Goal: Task Accomplishment & Management: Manage account settings

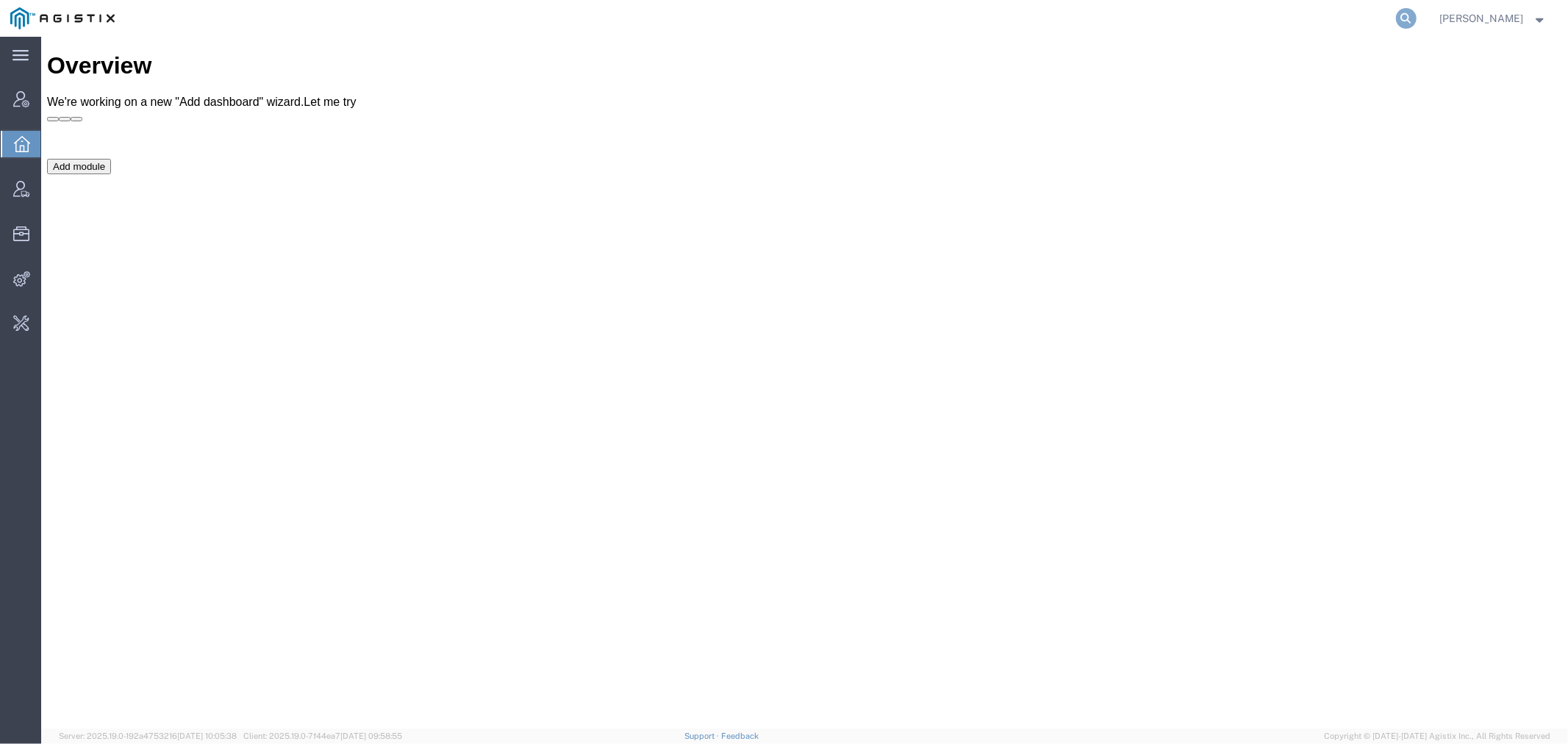
click at [1414, 20] on icon at bounding box center [1405, 19] width 20 height 20
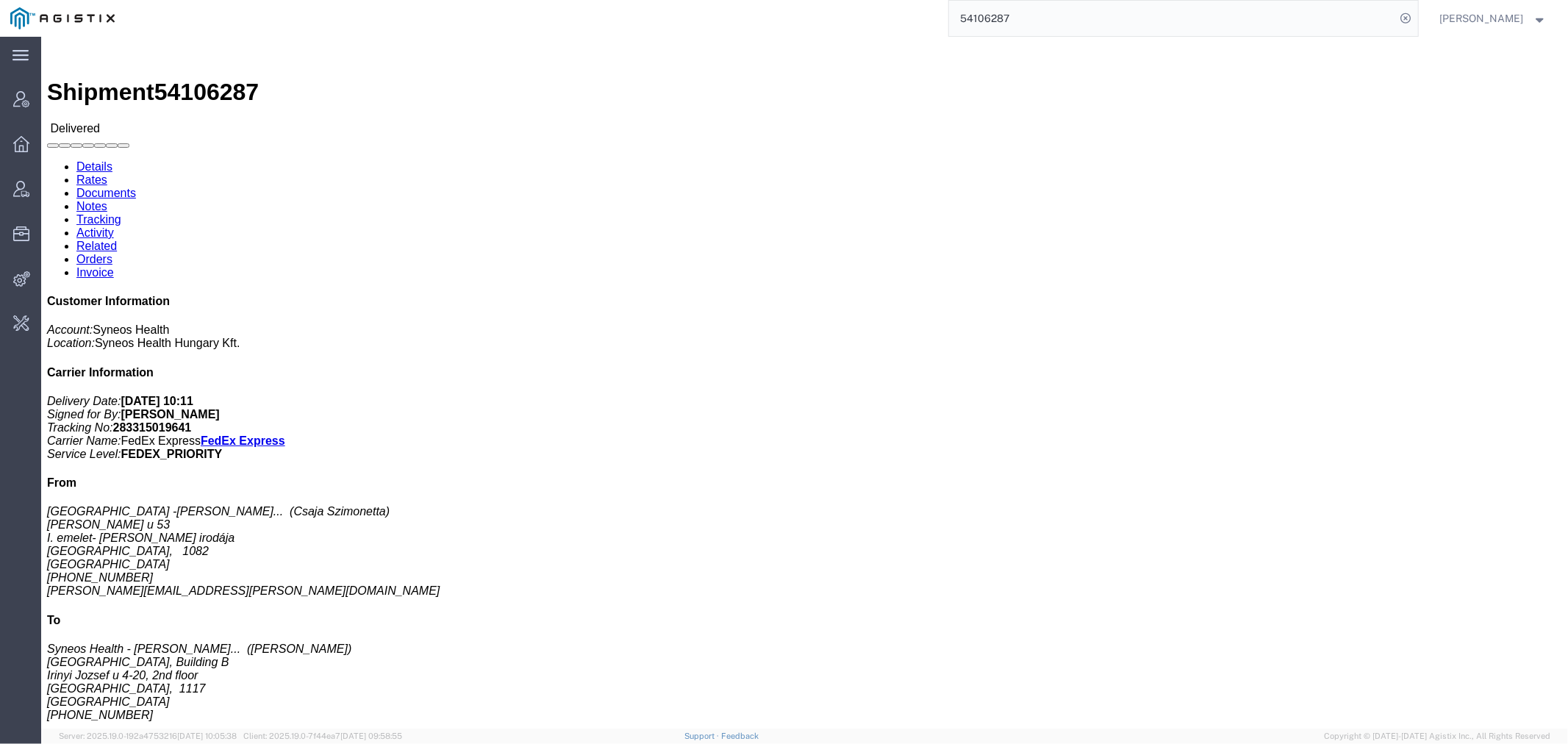
click link "Documents"
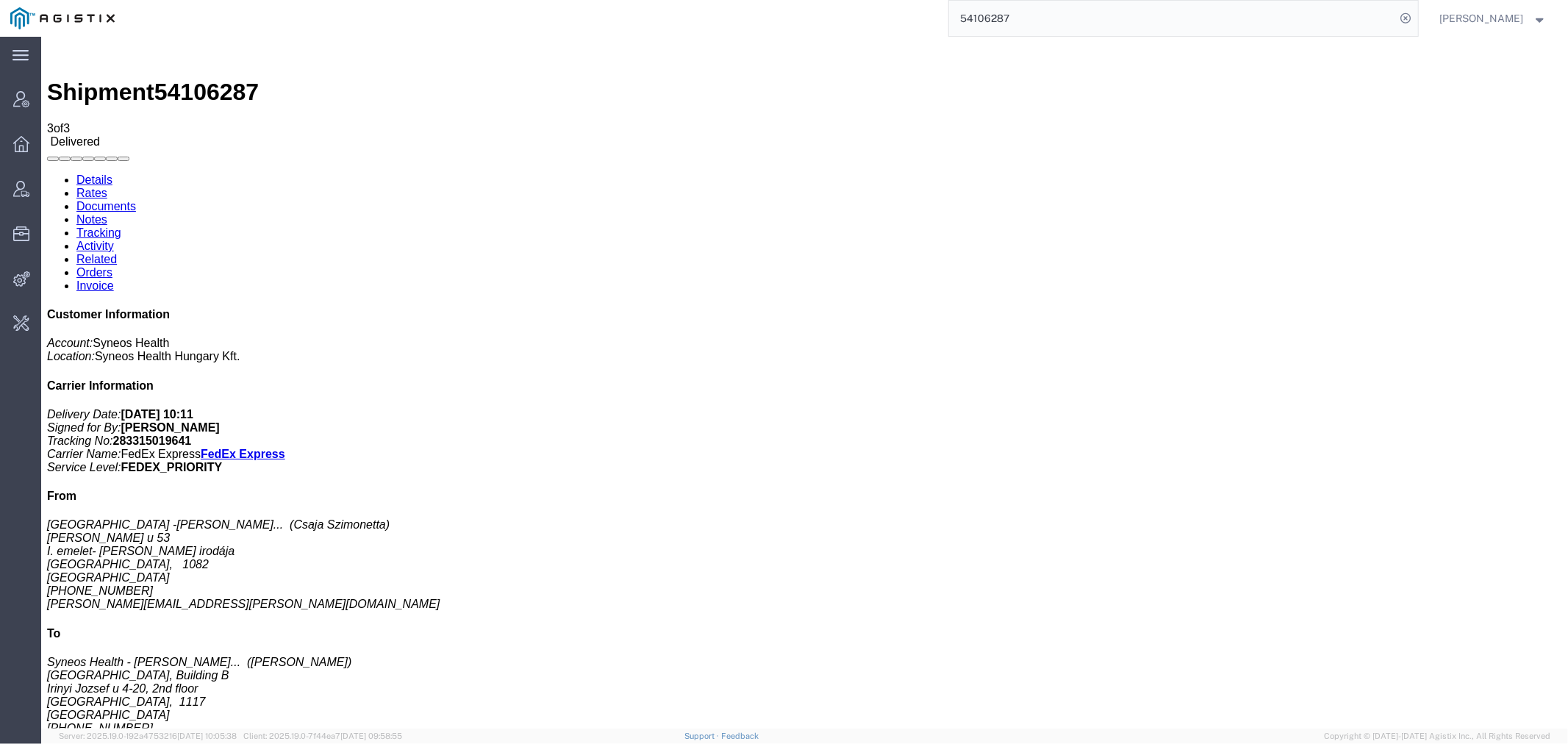
drag, startPoint x: 840, startPoint y: 26, endPoint x: 814, endPoint y: 31, distance: 26.5
click at [823, 30] on div "54106287" at bounding box center [771, 18] width 1292 height 37
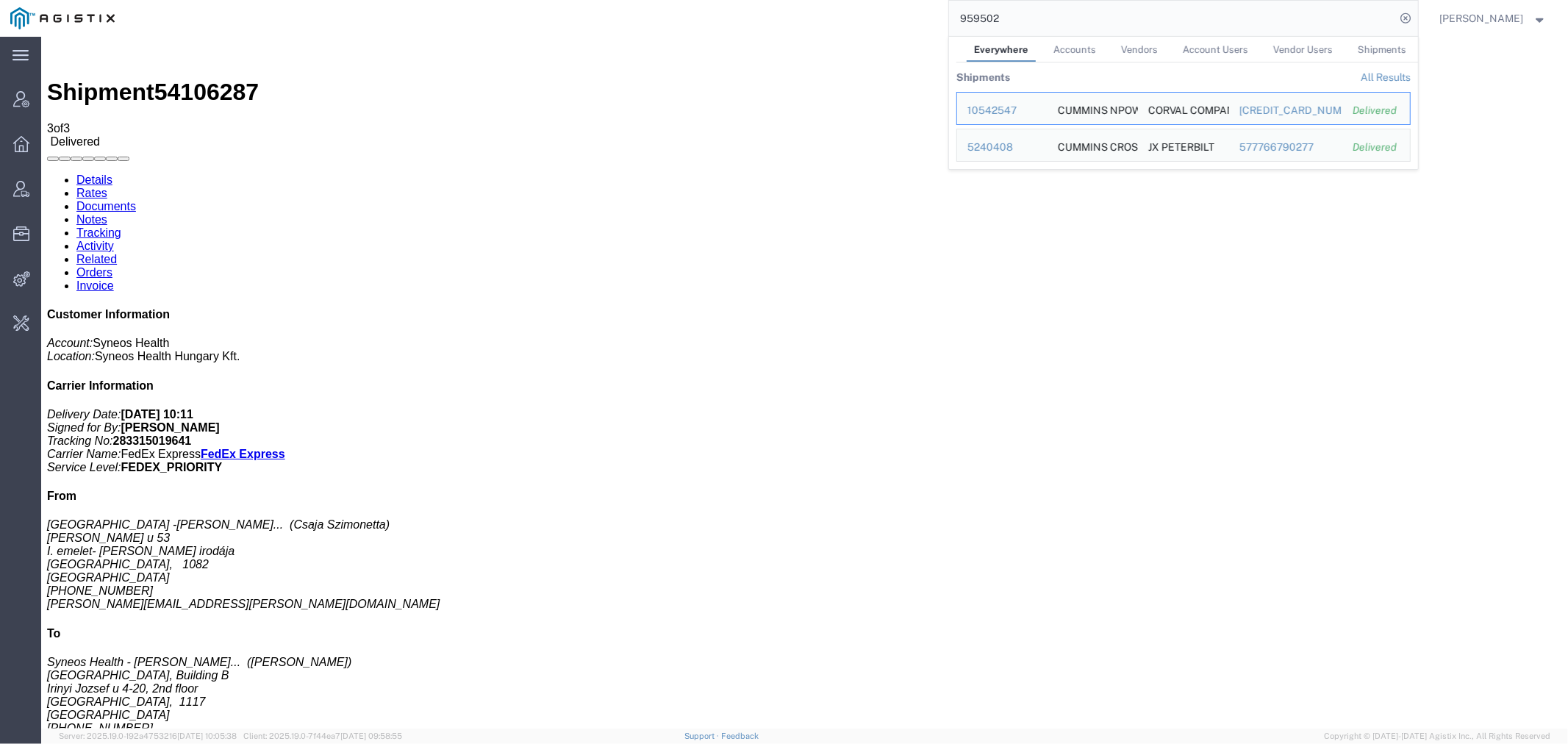
drag, startPoint x: 1084, startPoint y: 54, endPoint x: 878, endPoint y: 54, distance: 206.0
click at [1012, 106] on div "56813820" at bounding box center [1002, 111] width 70 height 15
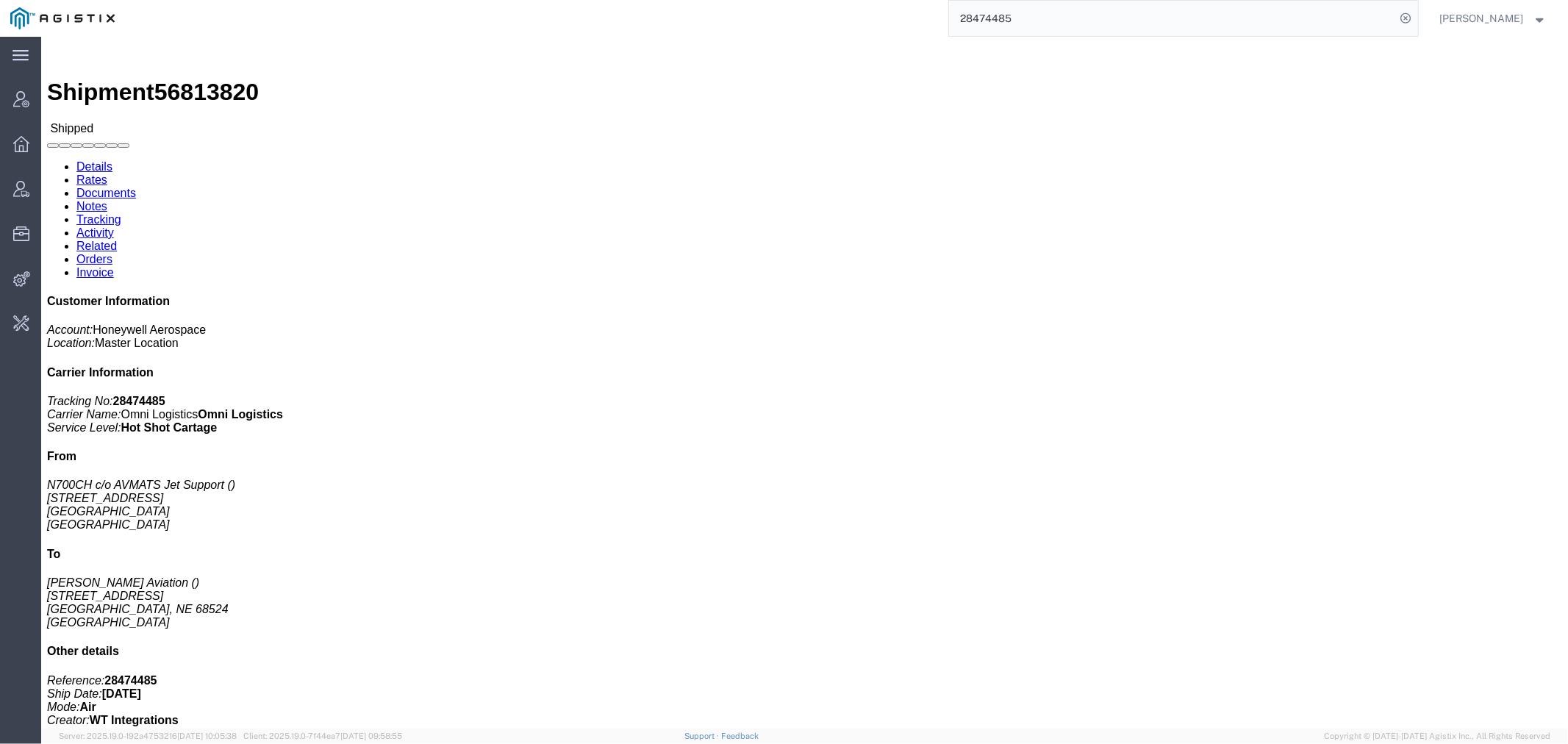
click link "Activity"
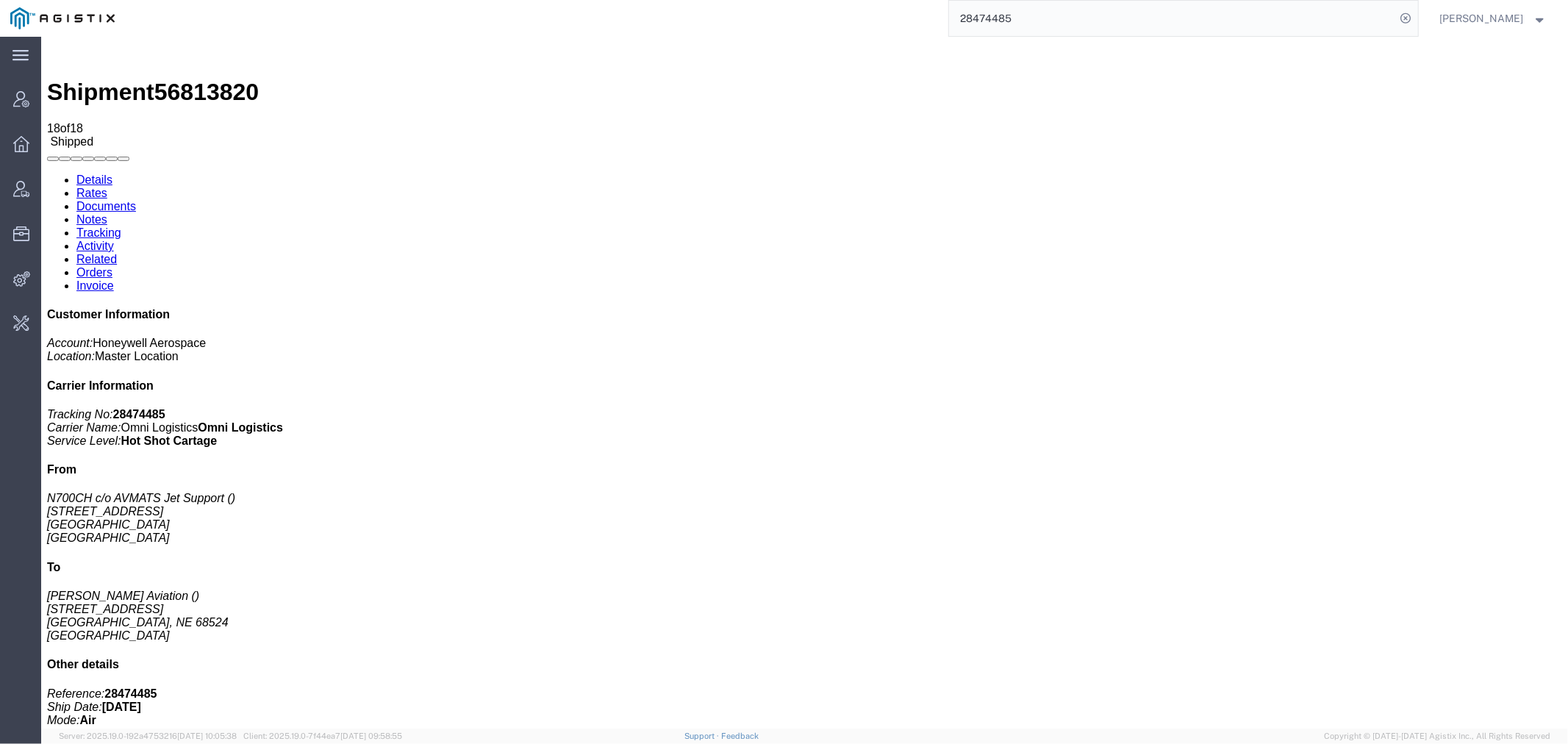
drag, startPoint x: 623, startPoint y: 382, endPoint x: 443, endPoint y: 380, distance: 180.0
copy td "214_AGISTIX_20250912215454604.ed"
click at [121, 226] on link "Tracking" at bounding box center [98, 232] width 45 height 13
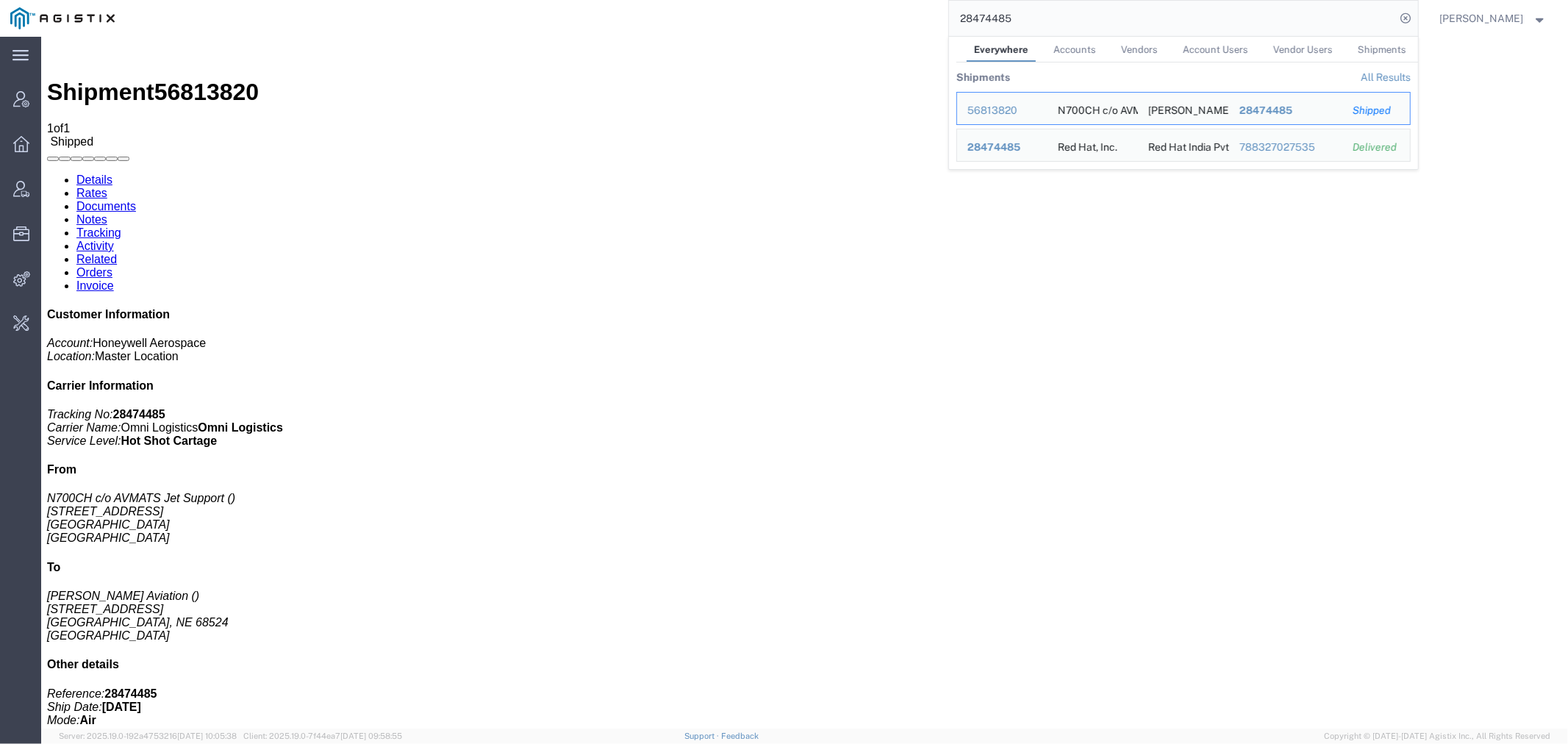
drag, startPoint x: 1096, startPoint y: 44, endPoint x: 862, endPoint y: 49, distance: 234.1
click at [1003, 109] on div "56813828" at bounding box center [1002, 111] width 70 height 15
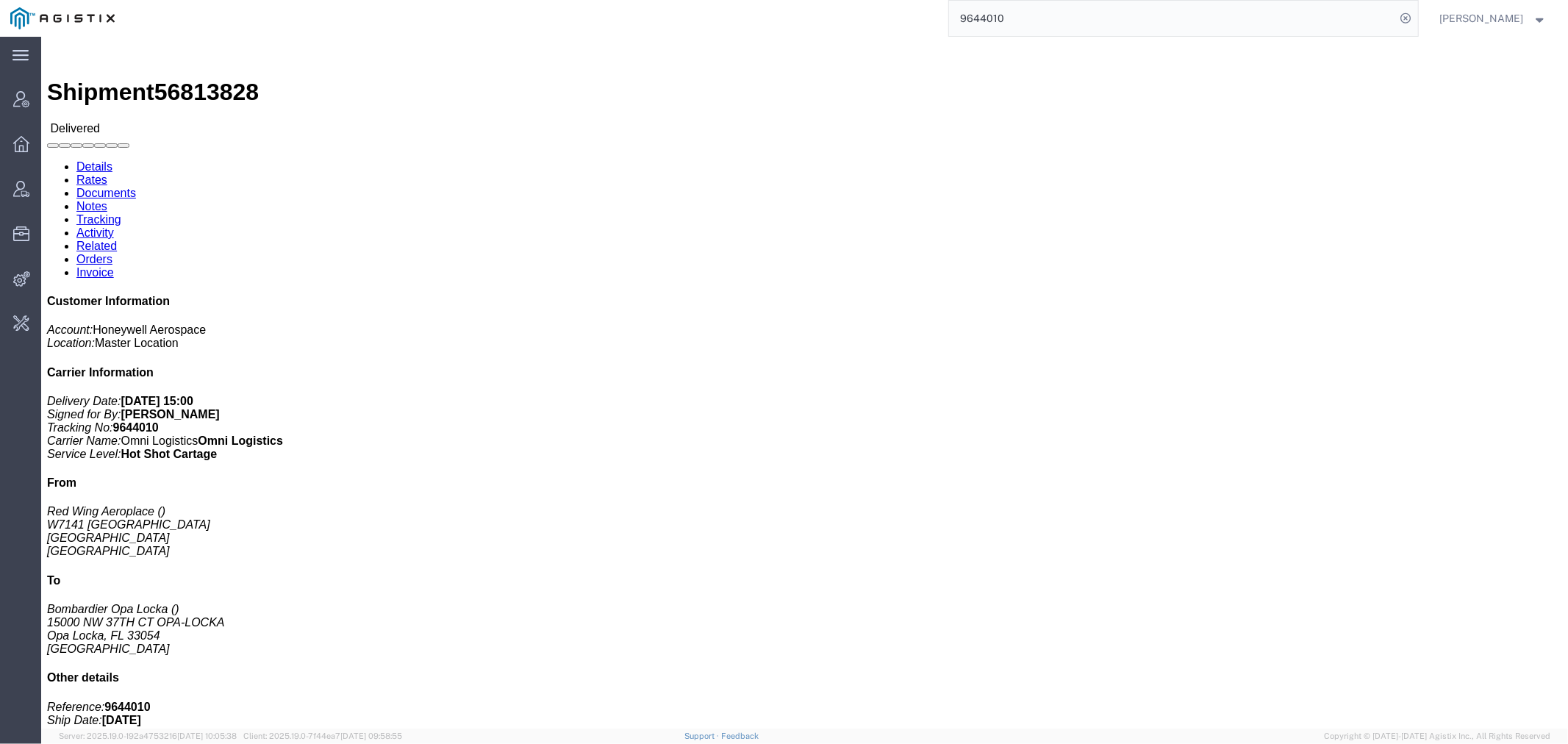
click link "Activity"
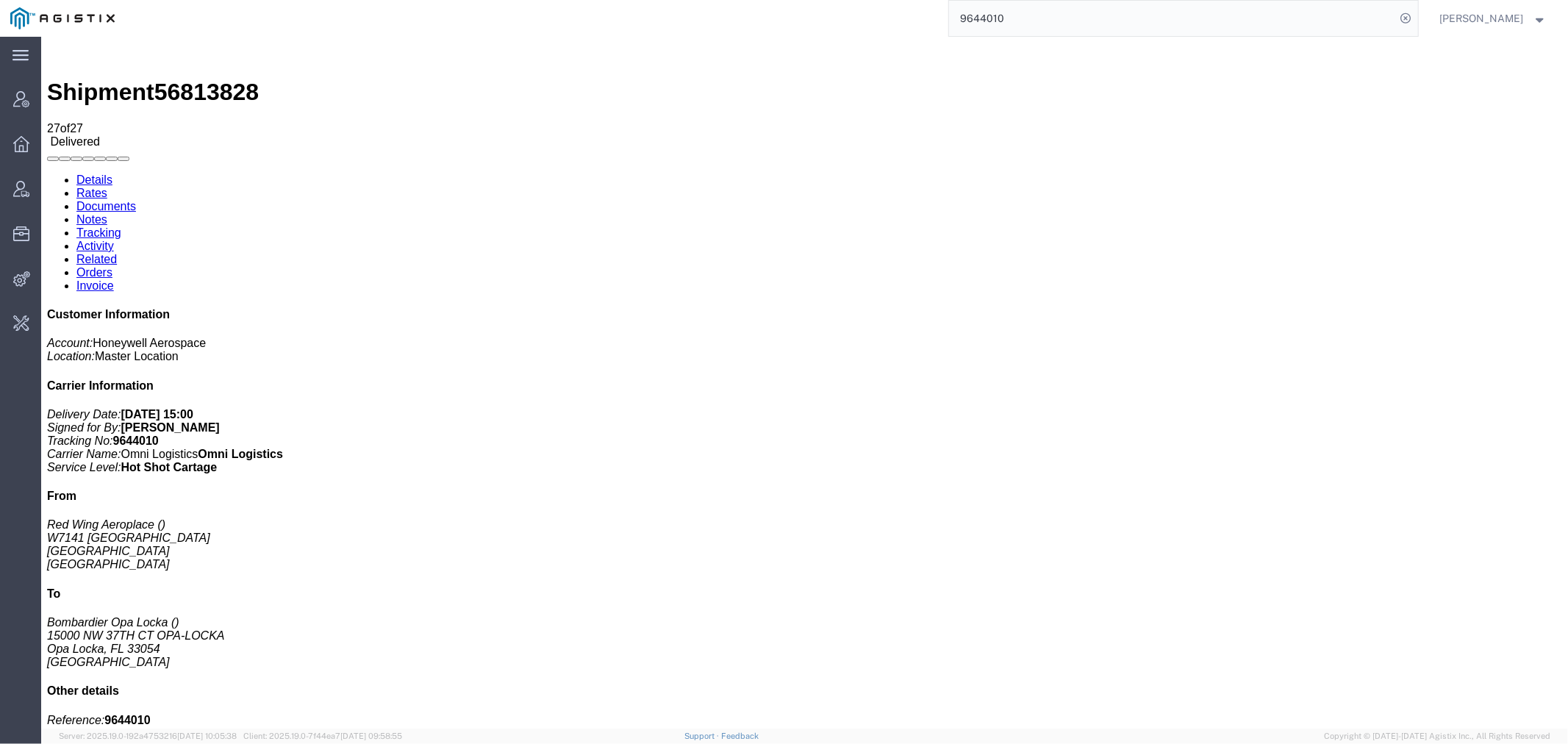
click at [121, 226] on link "Tracking" at bounding box center [98, 232] width 45 height 13
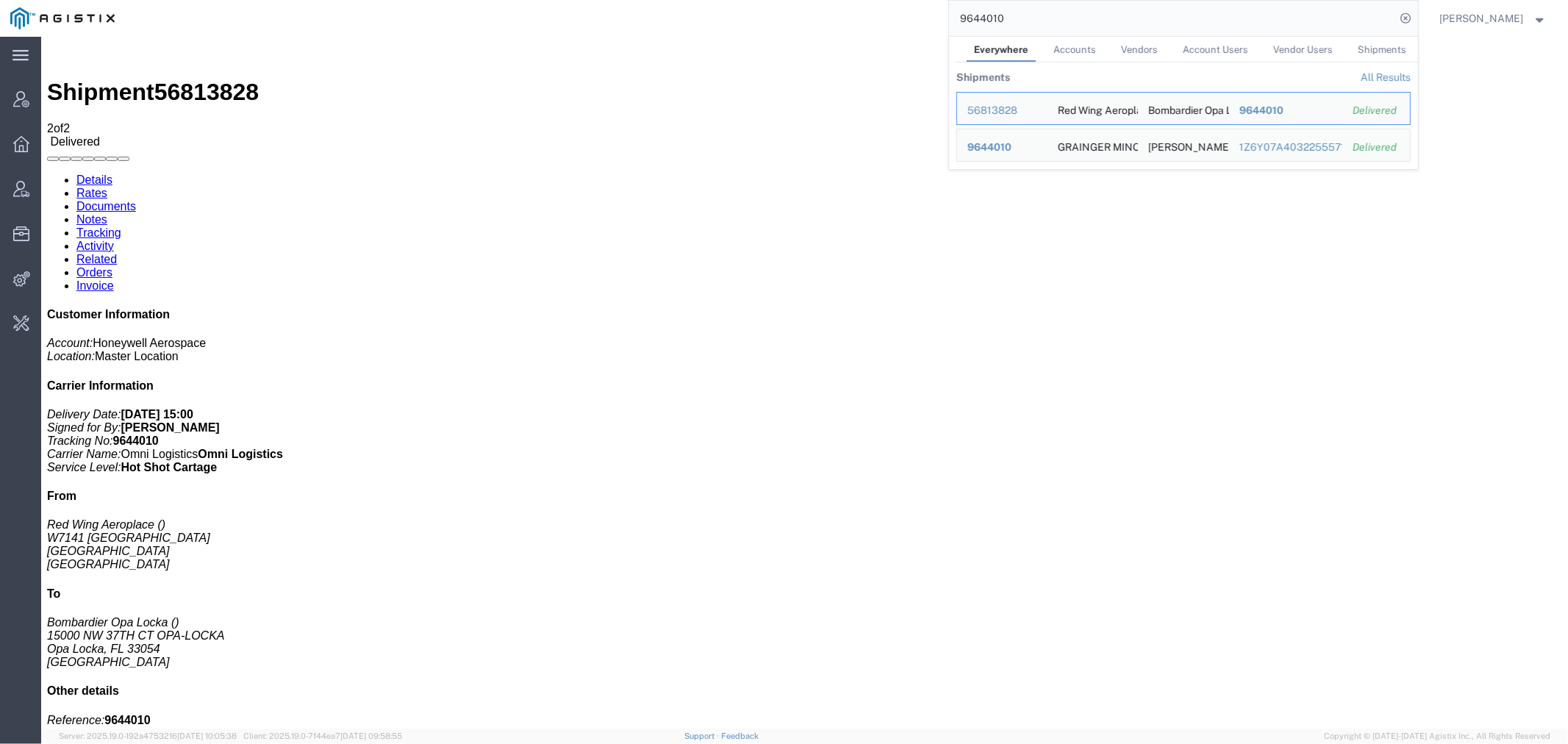
drag, startPoint x: 1033, startPoint y: 20, endPoint x: 865, endPoint y: 33, distance: 168.5
click at [865, 33] on div "9644010 Everywhere Accounts Vendors Account Users Vendor Users Shipments Shipme…" at bounding box center [771, 18] width 1292 height 37
click at [1027, 14] on input "9644010" at bounding box center [1172, 18] width 447 height 35
click at [1027, 15] on input "9644010" at bounding box center [1172, 18] width 447 height 35
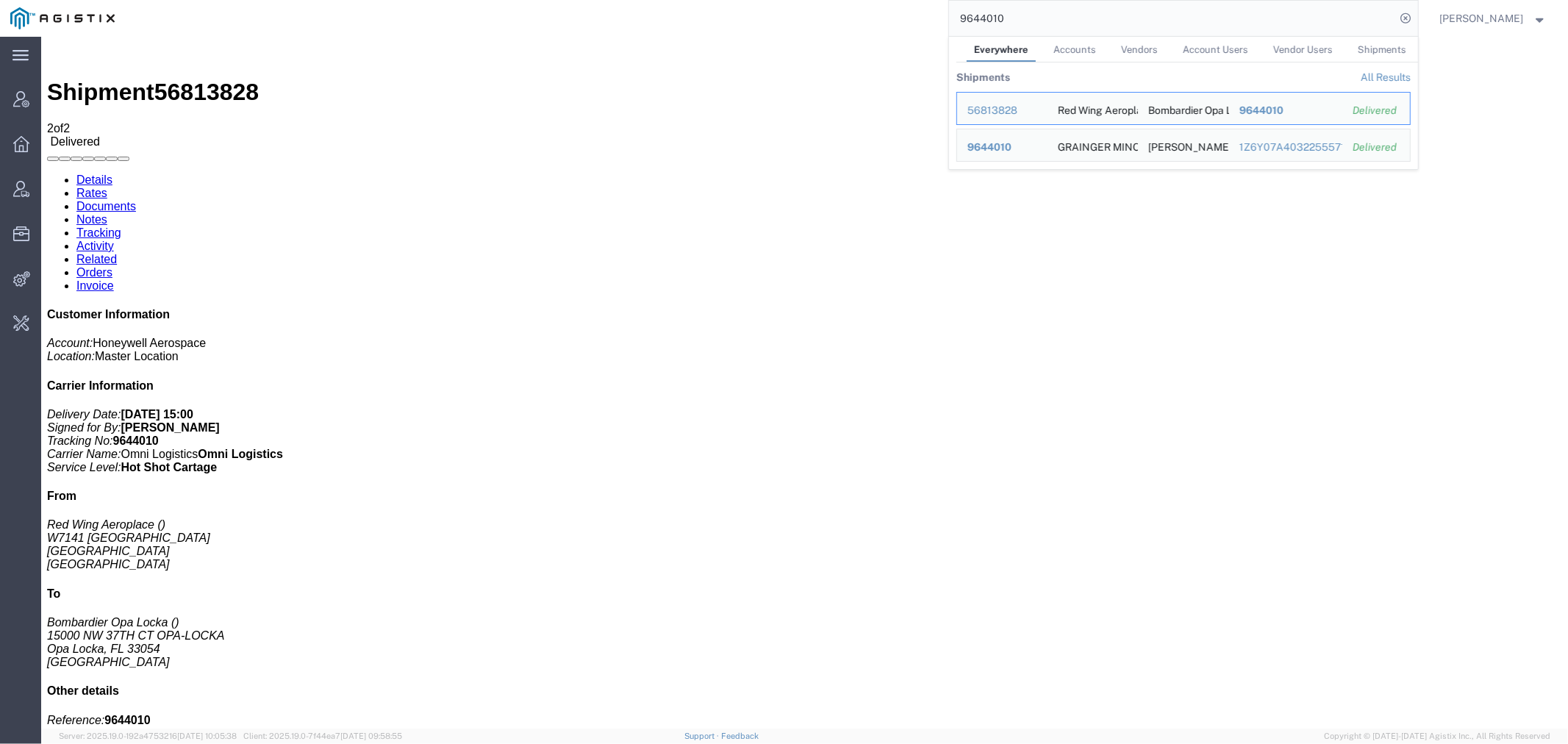
paste input "8151181947"
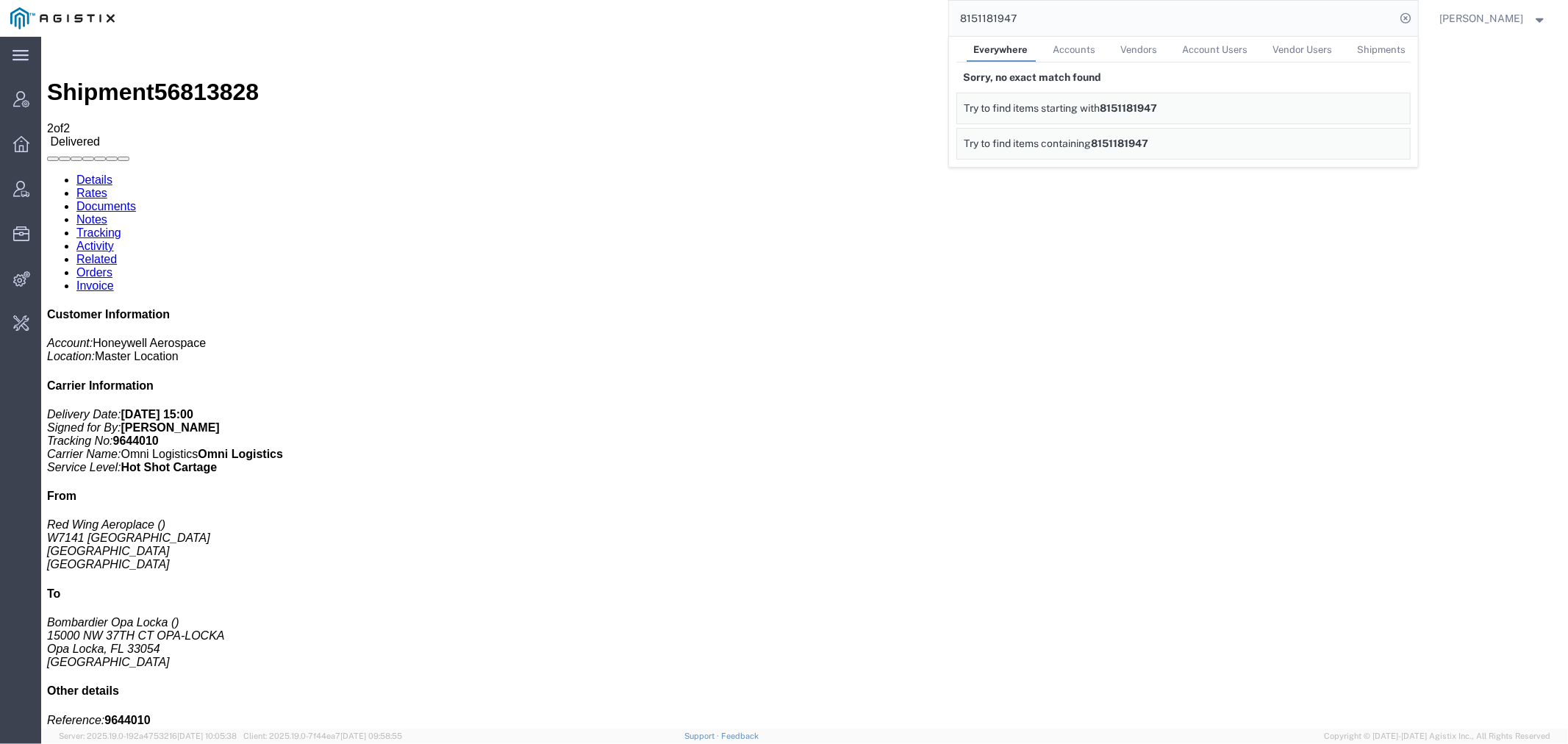
drag, startPoint x: 1053, startPoint y: 20, endPoint x: 745, endPoint y: 28, distance: 308.1
click at [789, 20] on div "8151181947 Everywhere Accounts Vendors Account Users Vendor Users Shipments Sor…" at bounding box center [771, 18] width 1292 height 37
paste input "11090014"
click at [1024, 18] on input "8111090014" at bounding box center [1172, 18] width 447 height 35
drag, startPoint x: 1046, startPoint y: 10, endPoint x: 829, endPoint y: 19, distance: 217.2
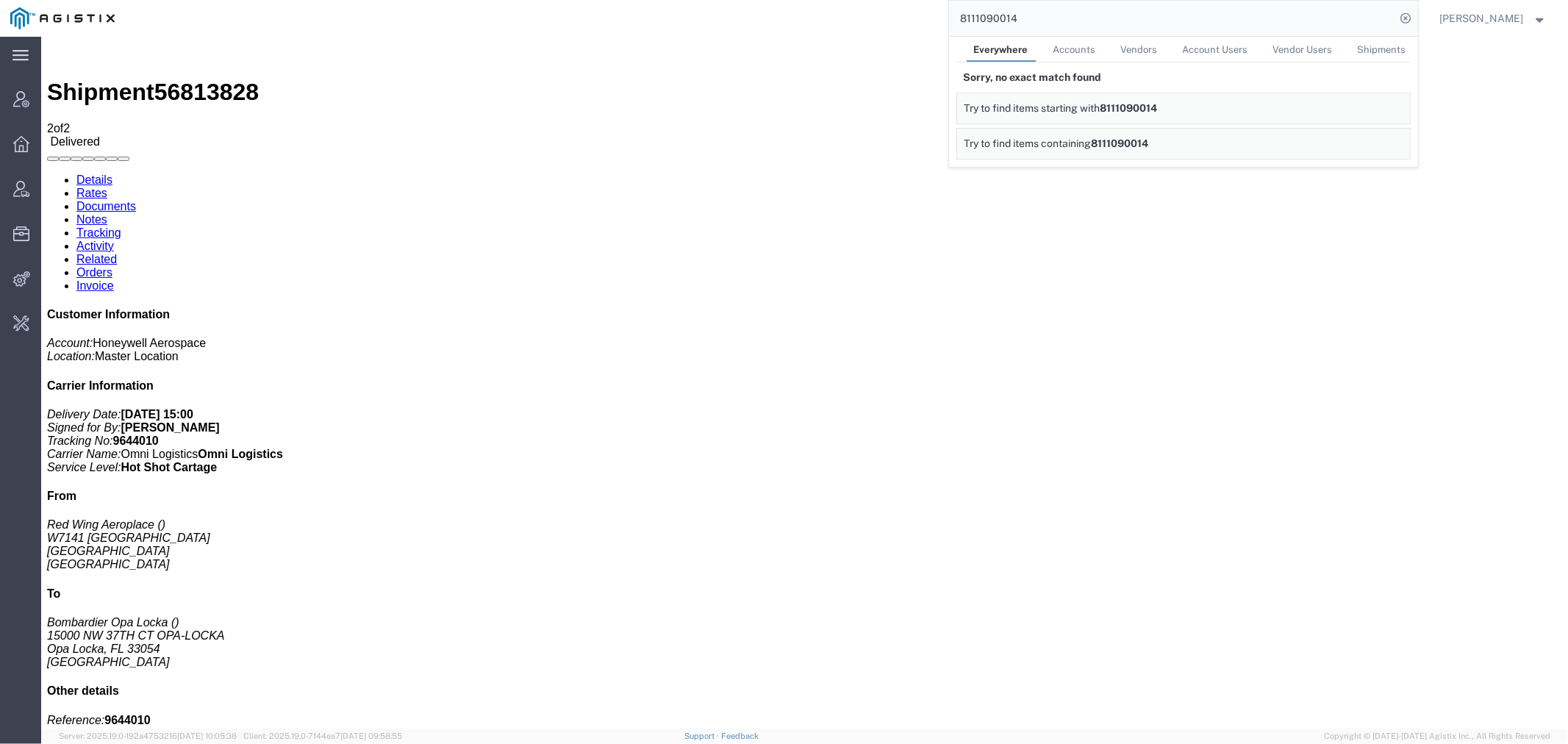
click at [830, 19] on div "8111090014 Everywhere Accounts Vendors Account Users Vendor Users Shipments Sor…" at bounding box center [771, 18] width 1292 height 37
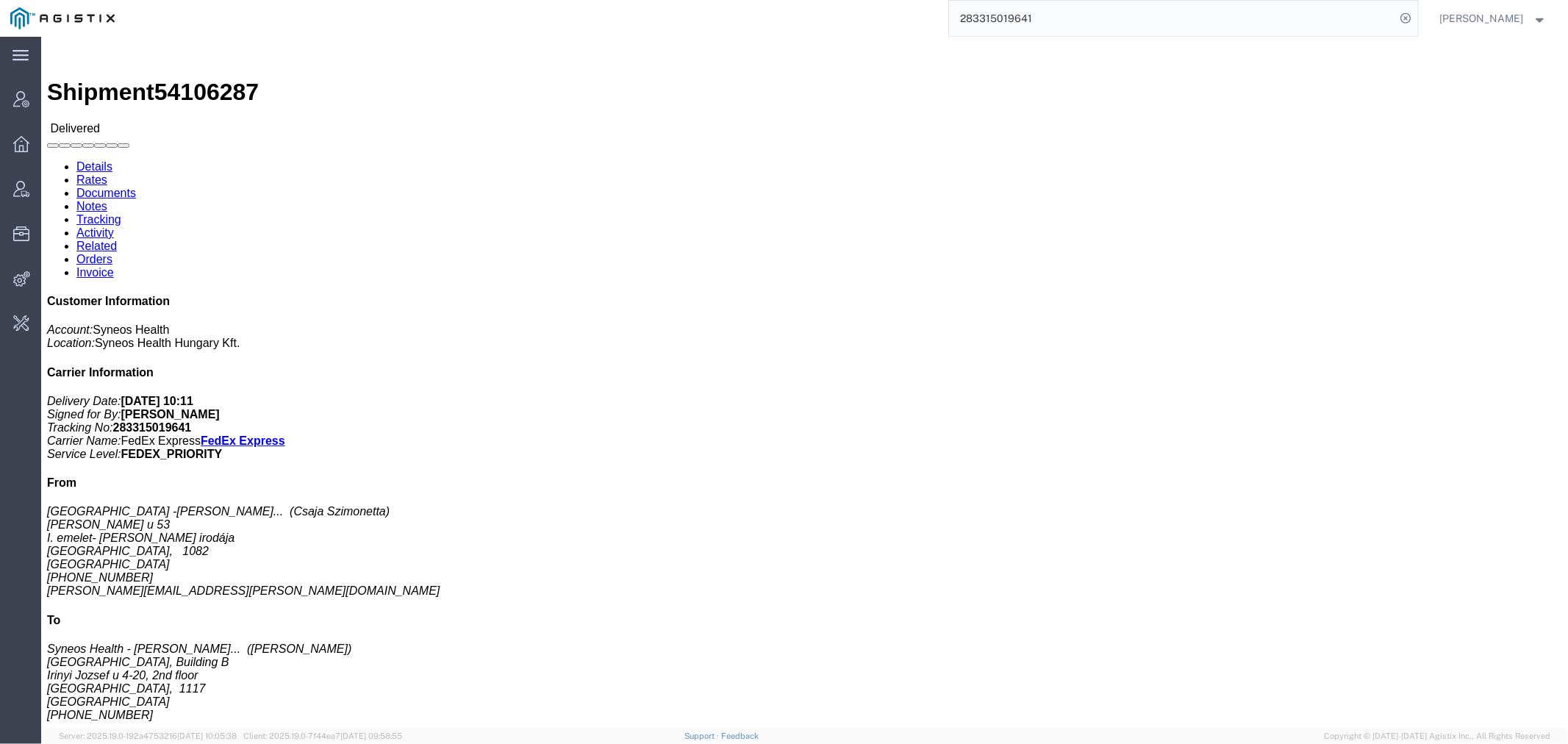
click span "54106287"
copy span "54106287"
click link "Activity"
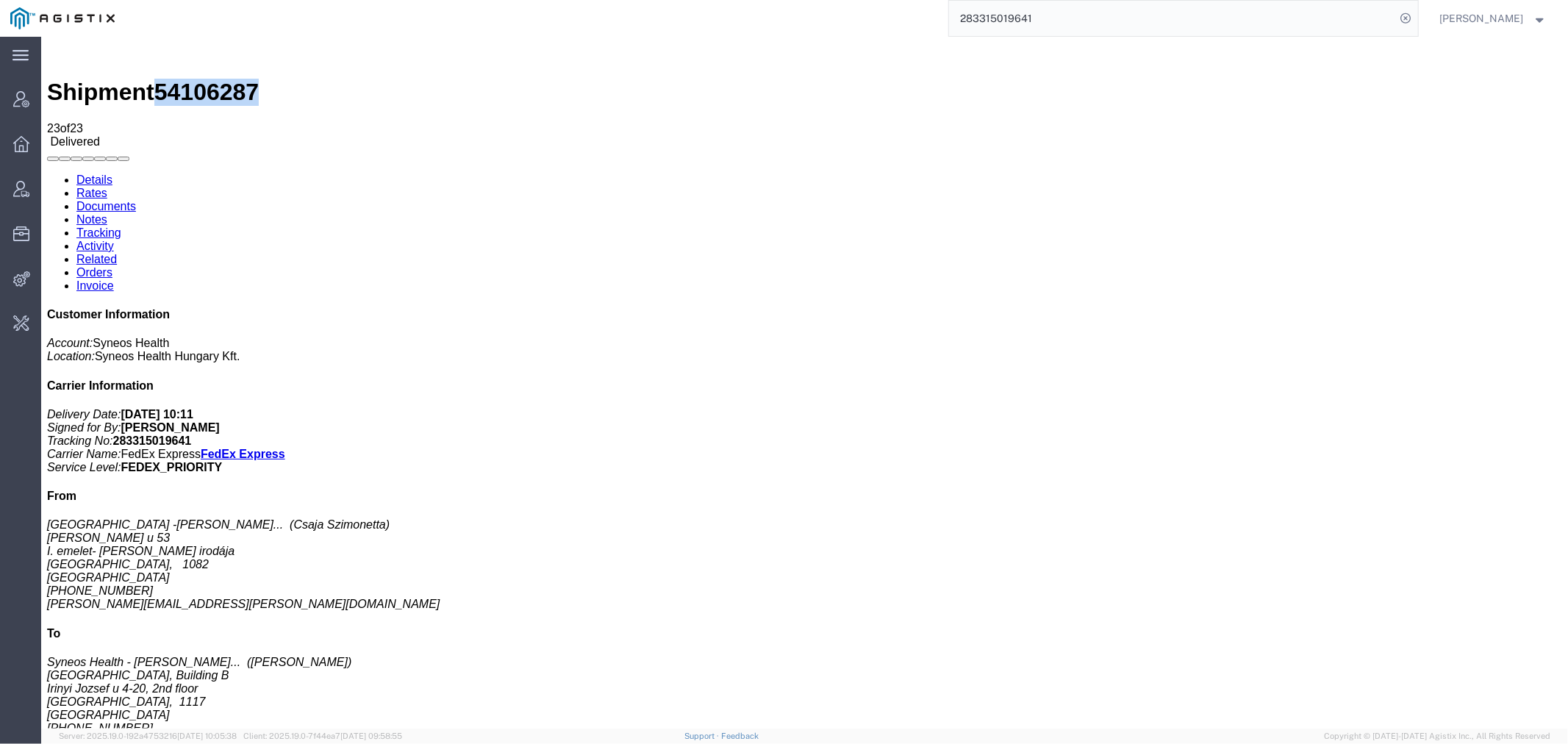
click at [83, 173] on link "Details" at bounding box center [94, 179] width 36 height 13
click link "Activity"
click at [98, 173] on link "Details" at bounding box center [94, 179] width 36 height 13
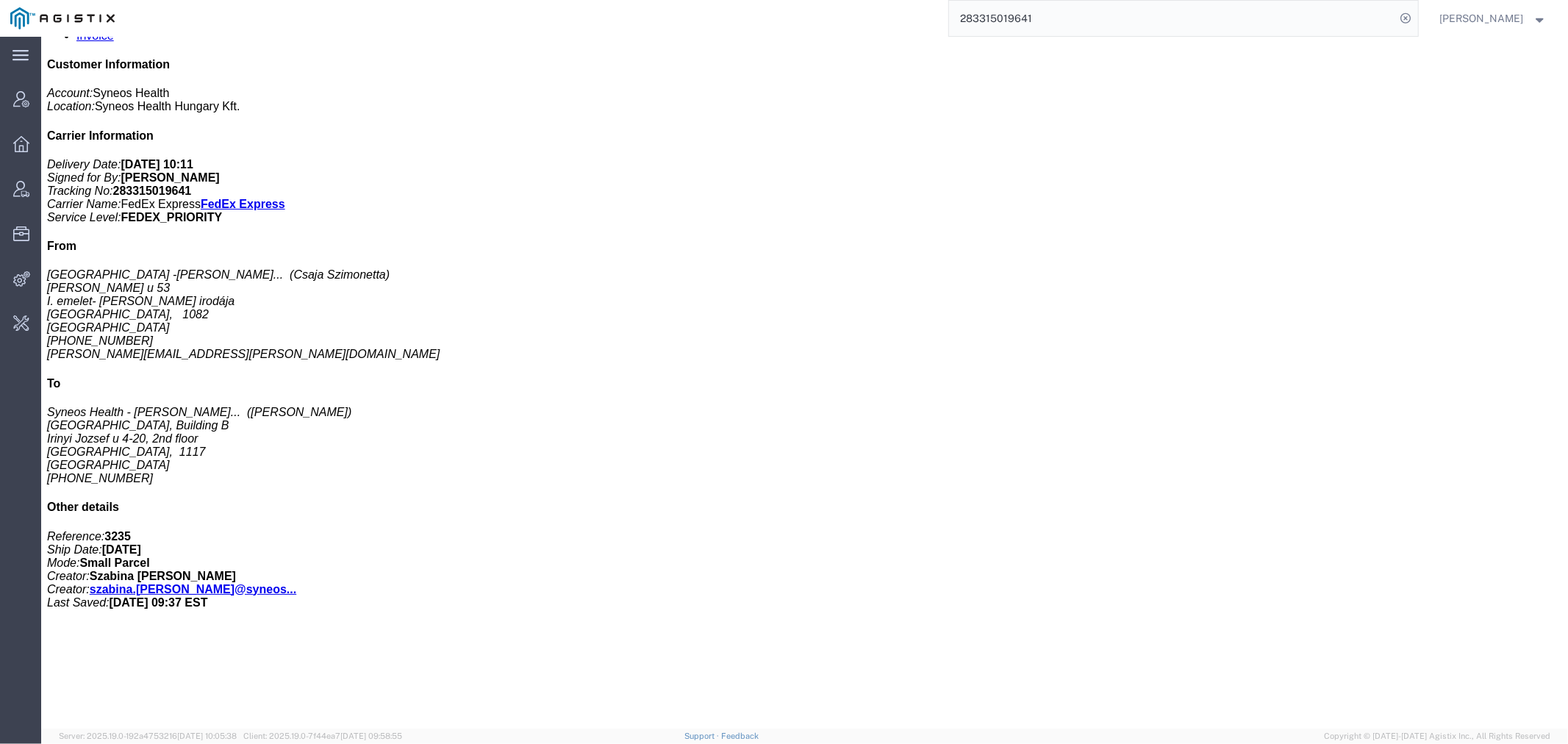
scroll to position [251, 0]
click link "Activity"
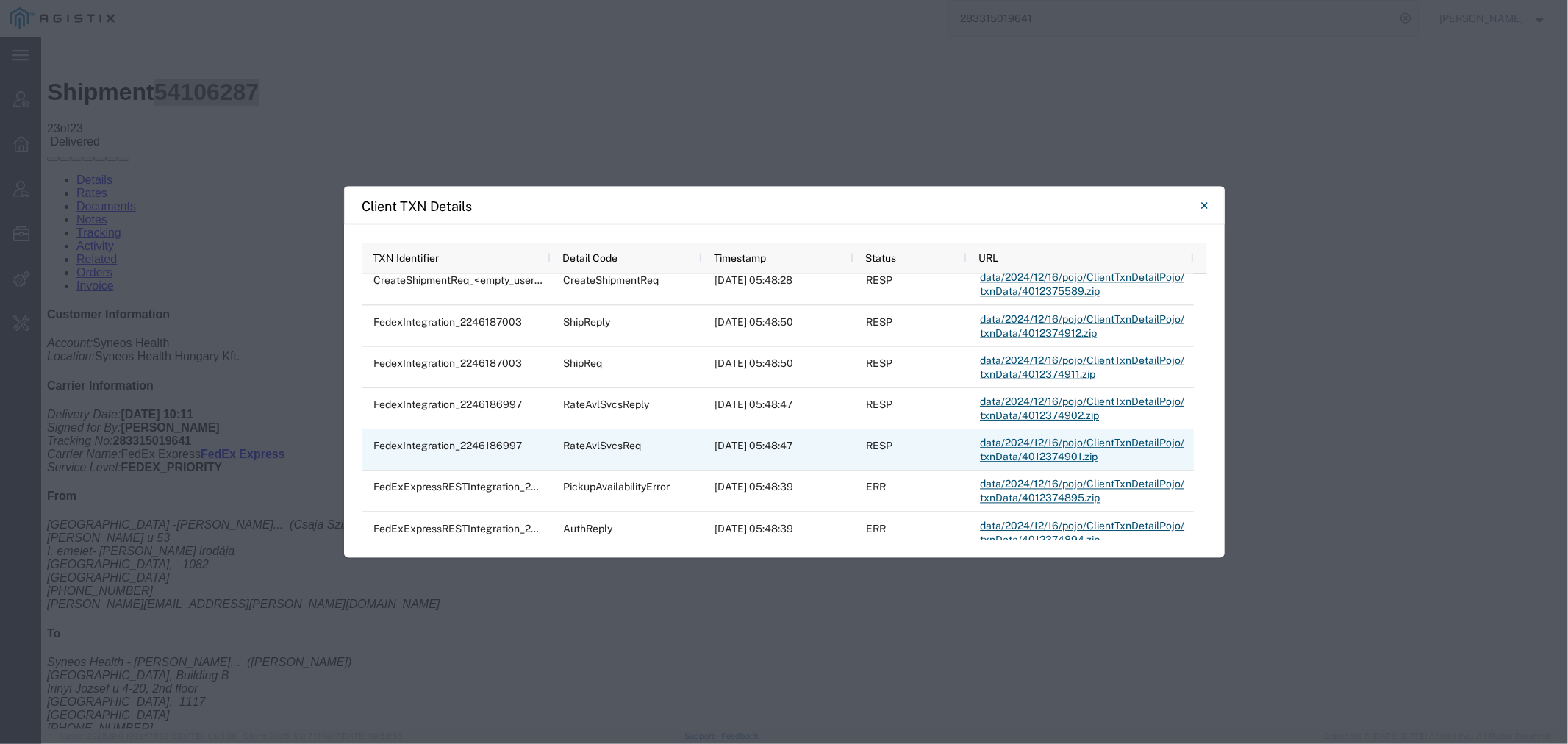
scroll to position [14047, 0]
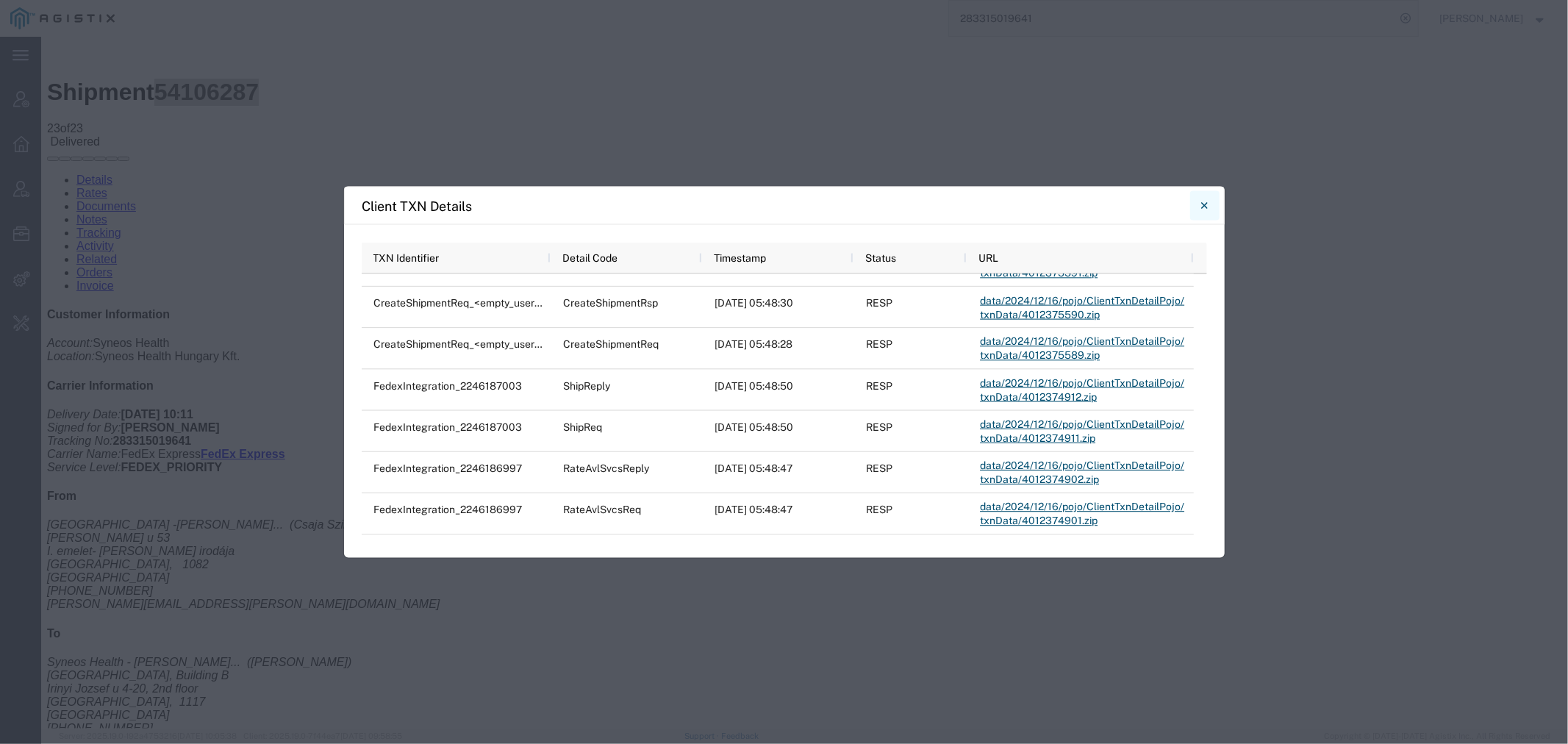
drag, startPoint x: 1211, startPoint y: 199, endPoint x: 1158, endPoint y: 160, distance: 65.8
click at [1211, 199] on button "Close" at bounding box center [1205, 206] width 30 height 30
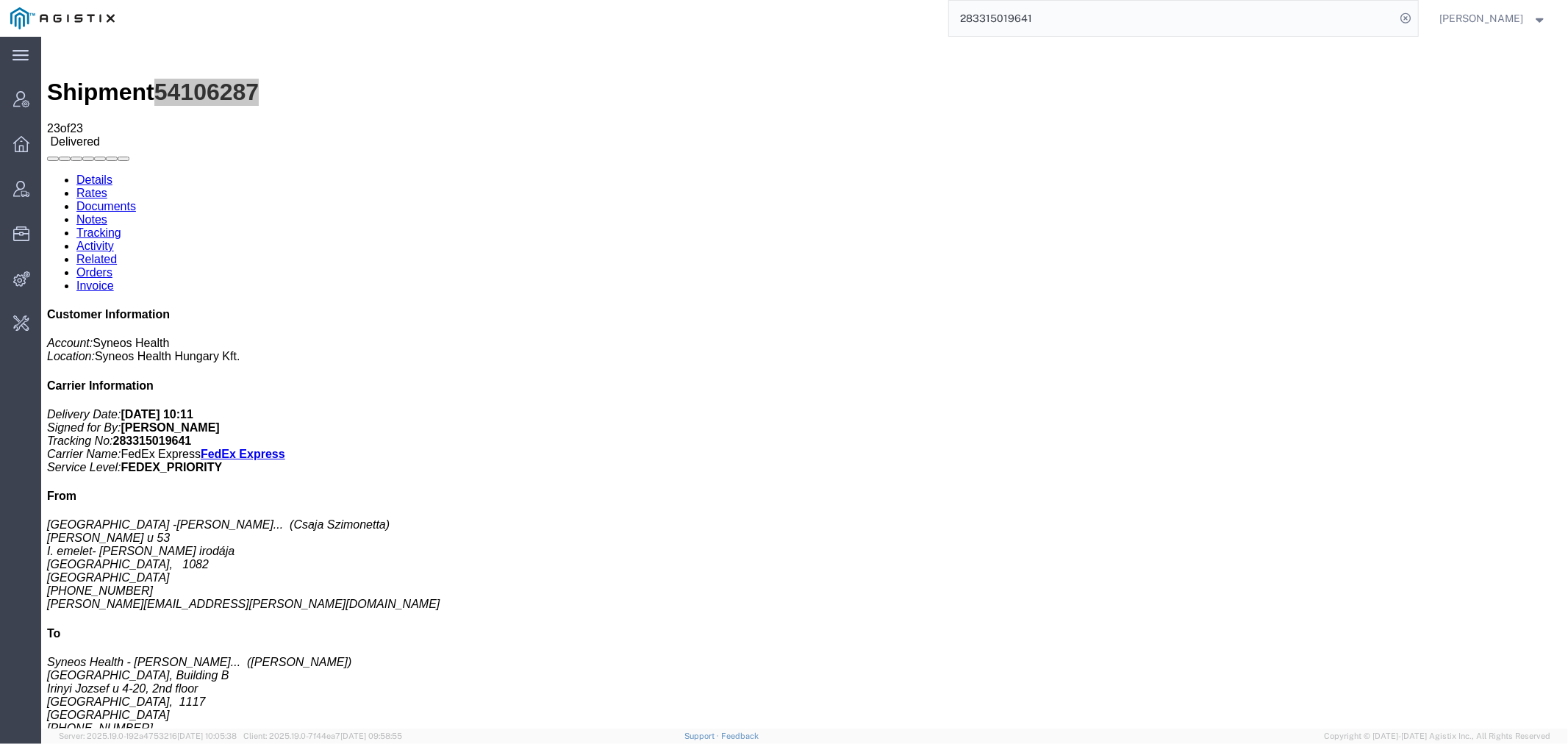
drag, startPoint x: 1066, startPoint y: 20, endPoint x: 792, endPoint y: 25, distance: 274.0
click at [794, 24] on div "283315019641" at bounding box center [771, 18] width 1292 height 37
paste input "56804804"
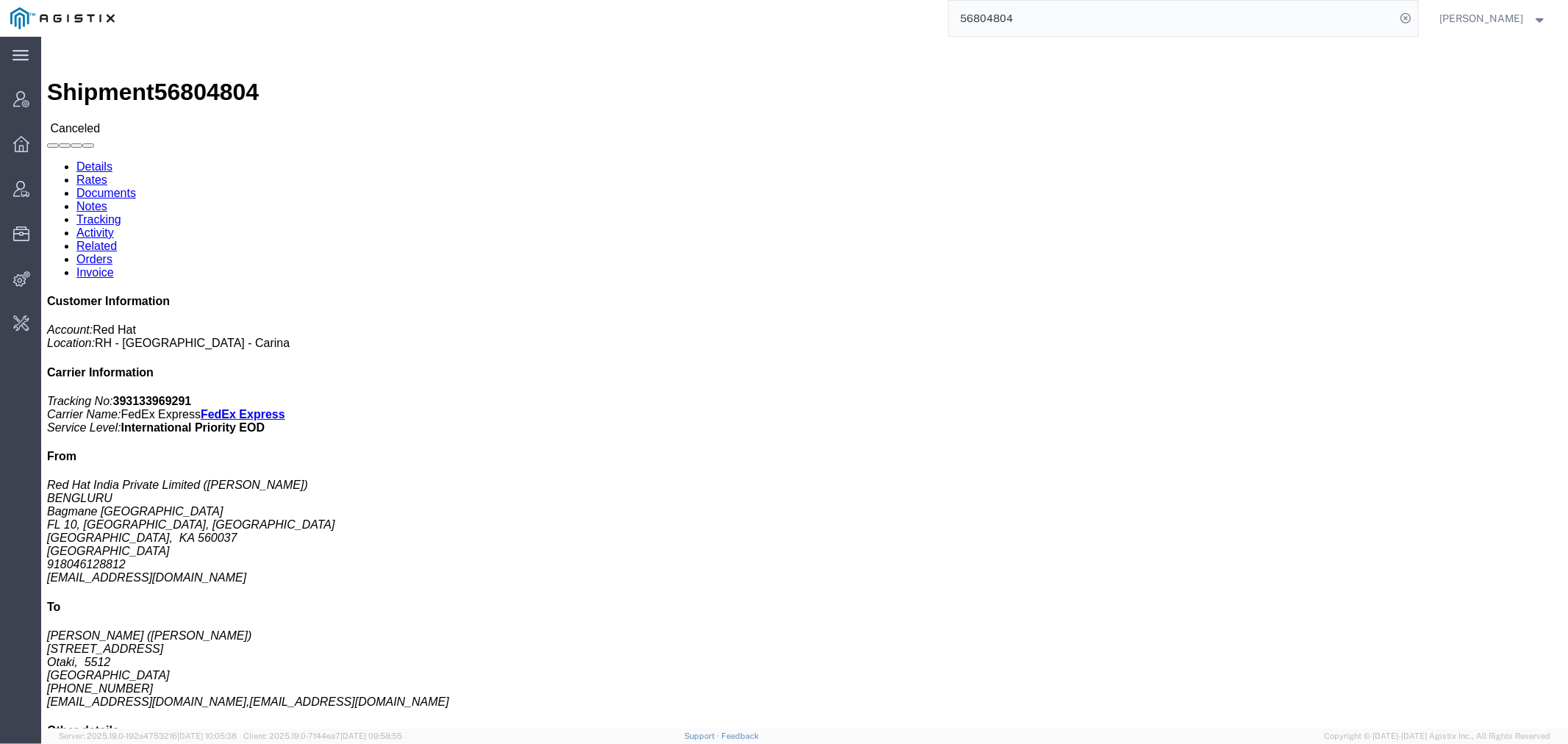
click link "Rates"
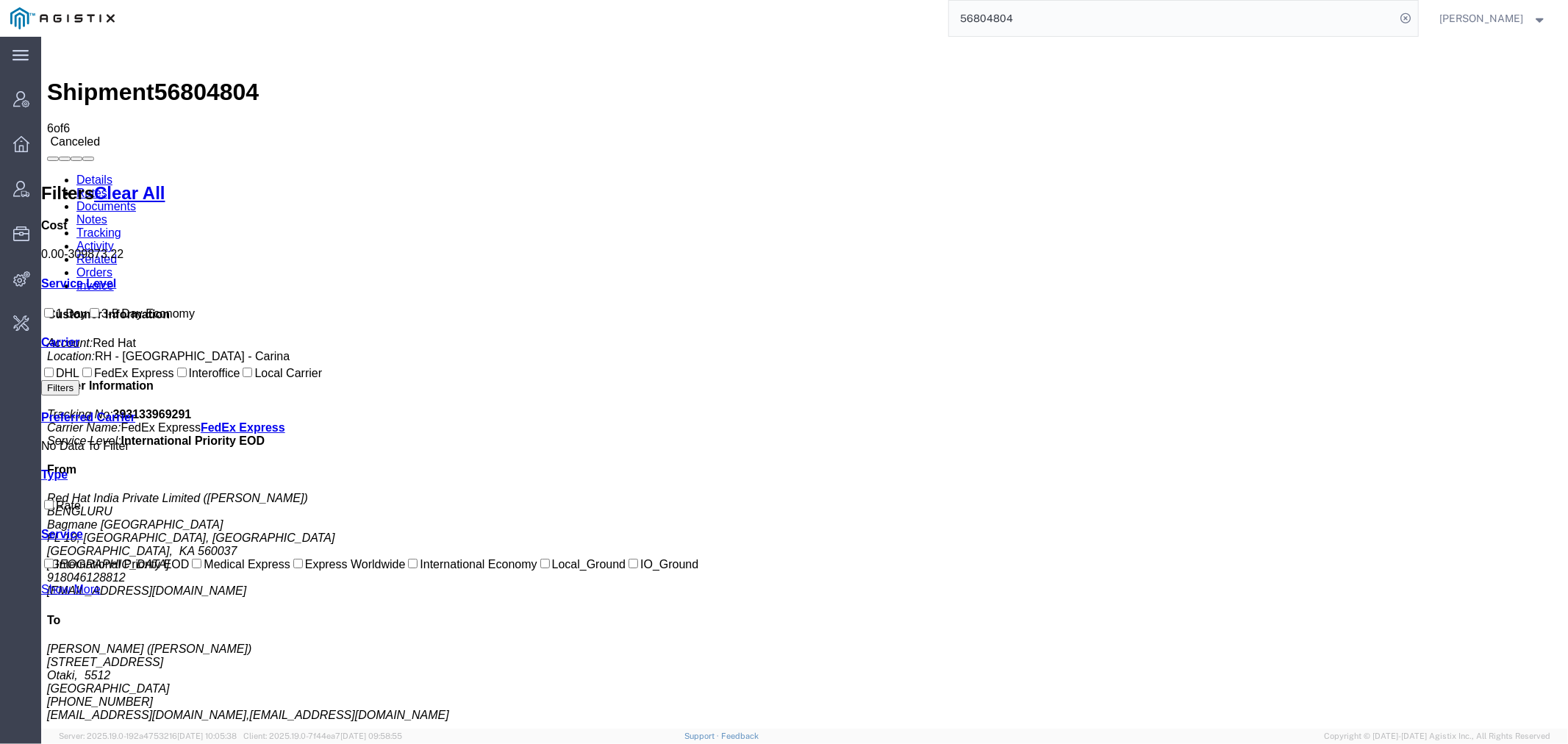
click at [113, 239] on link "Activity" at bounding box center [94, 245] width 37 height 13
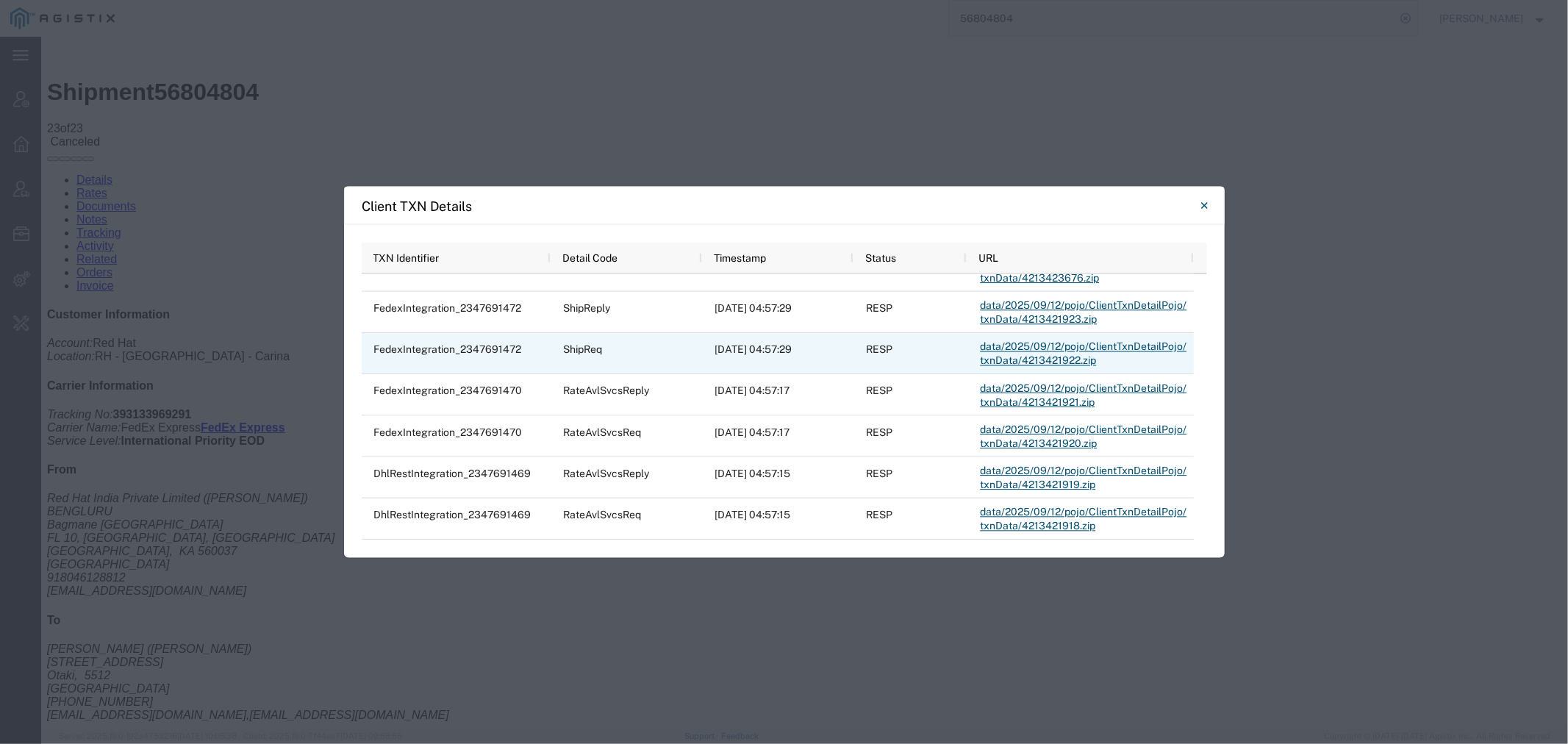
scroll to position [245, 0]
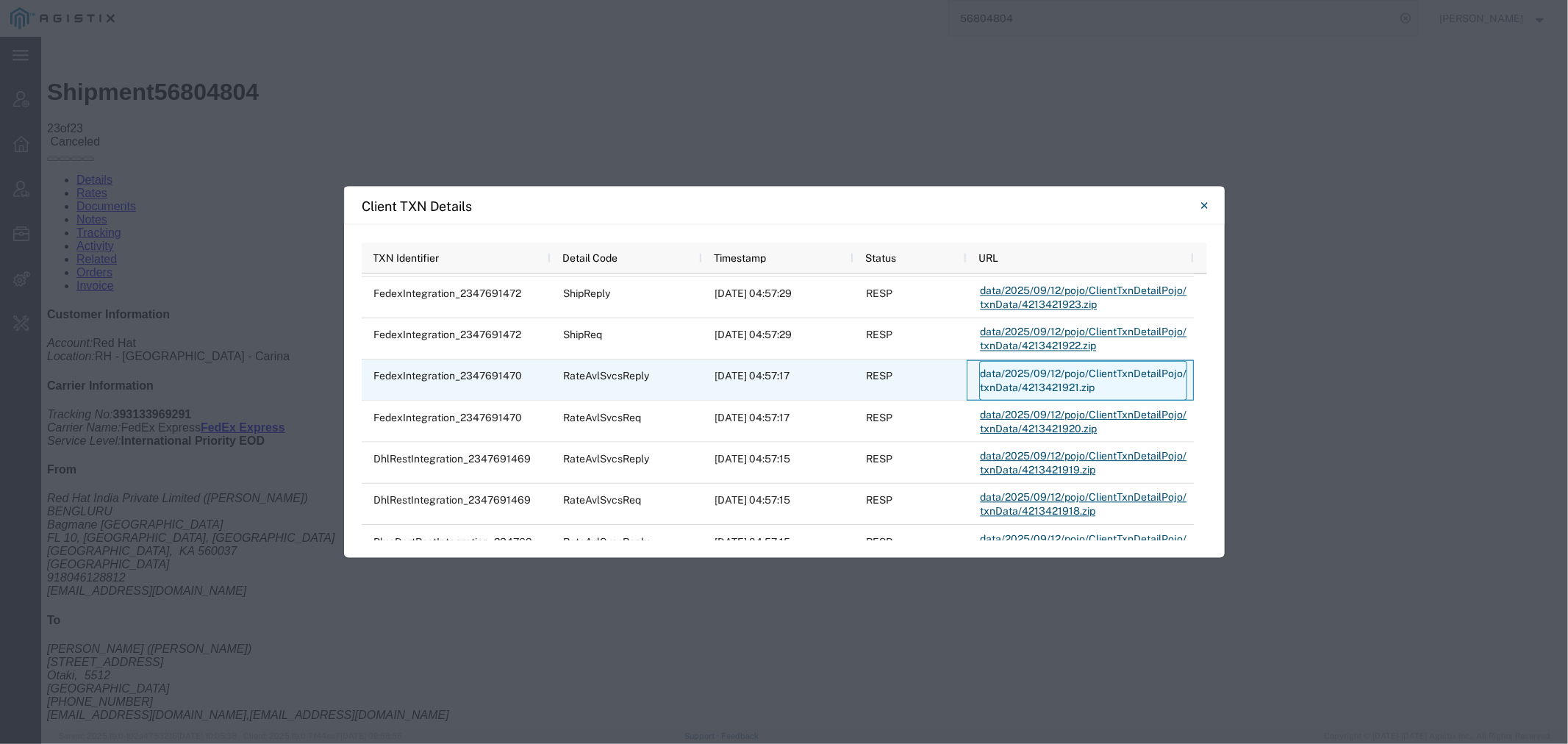
click at [1060, 378] on link "data/2025/09/12/pojo/ClientTxnDetailPojo/txnData/4213421921.zip" at bounding box center [1083, 380] width 208 height 40
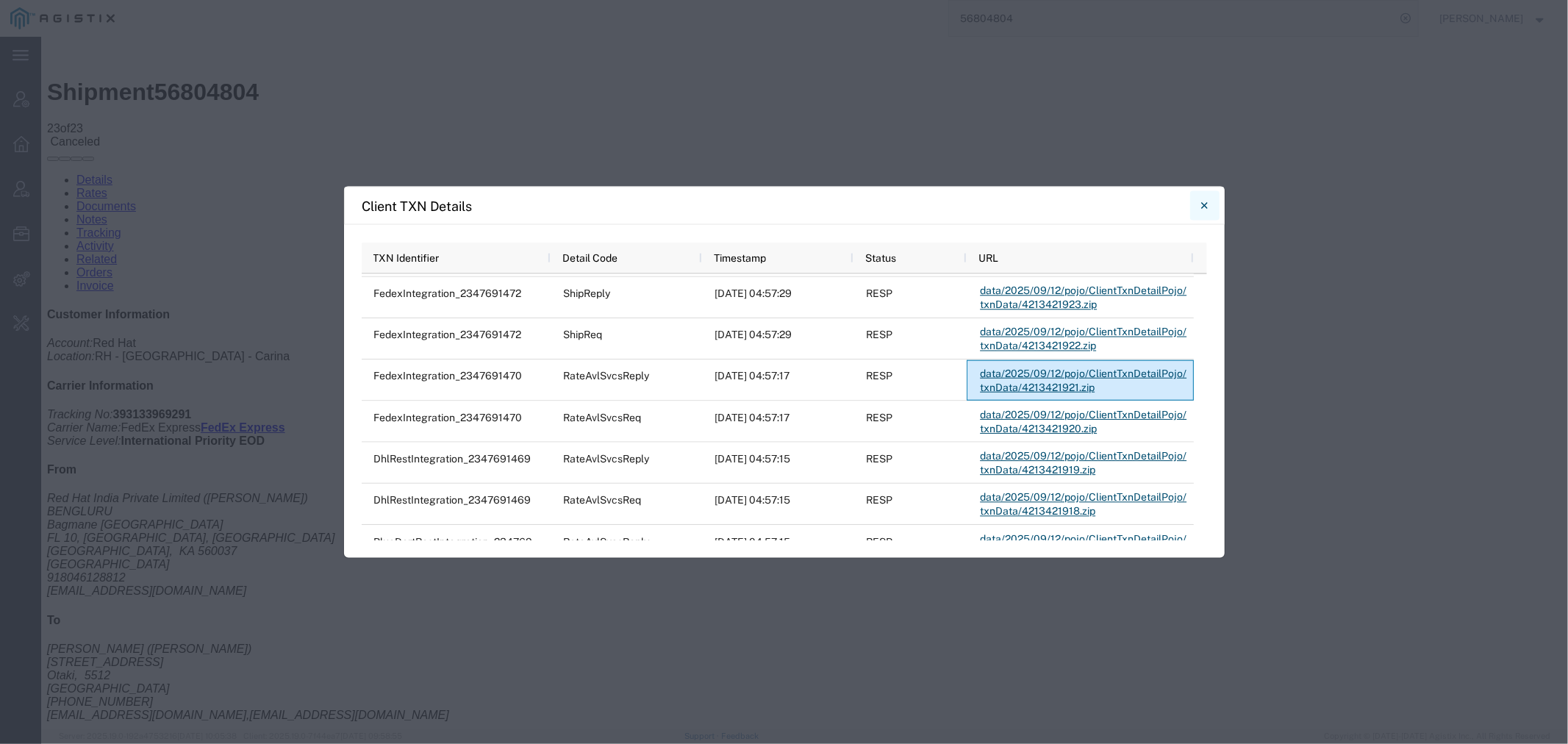
click at [1199, 208] on button "Close" at bounding box center [1205, 206] width 30 height 30
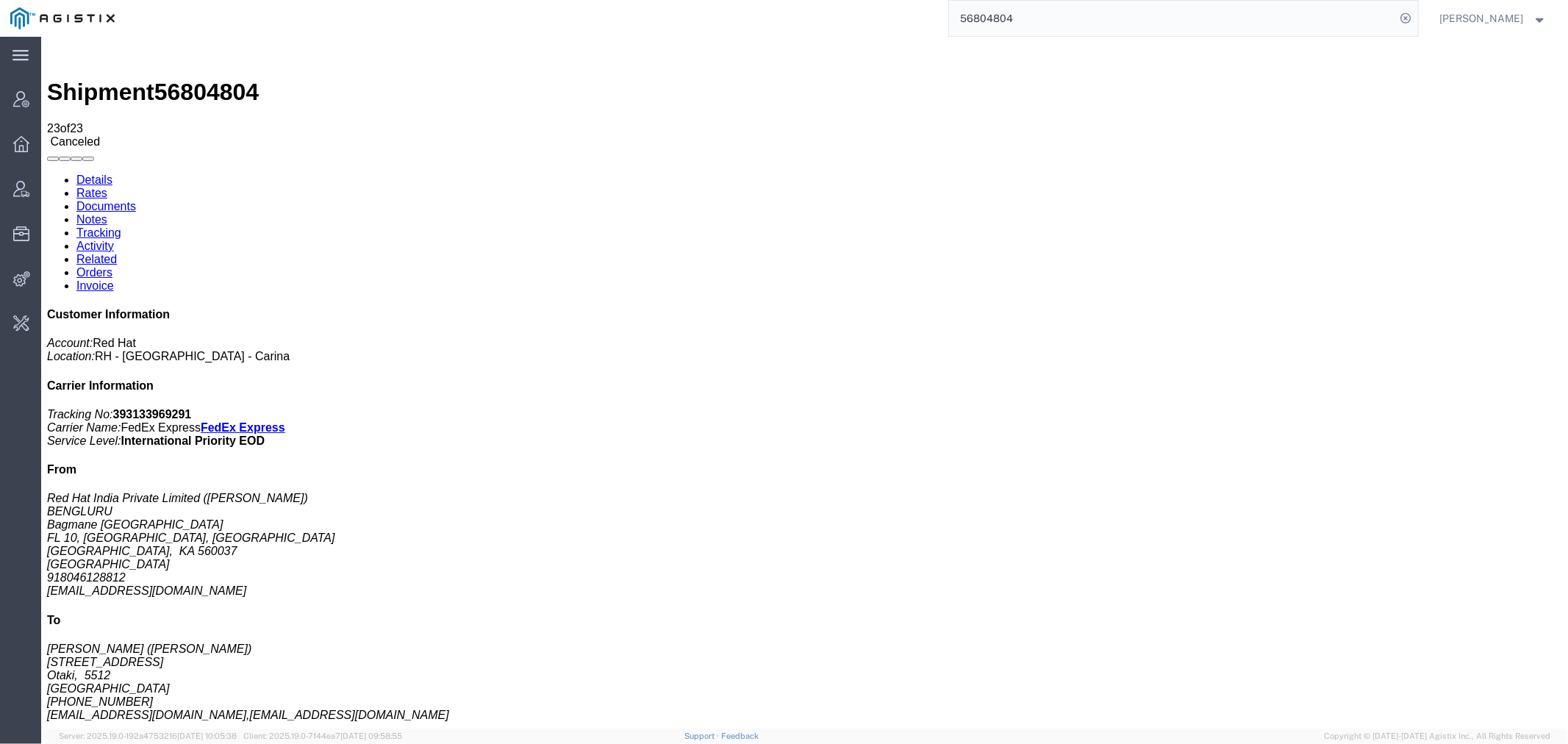
click at [95, 173] on link "Details" at bounding box center [94, 179] width 36 height 13
click link "Rates"
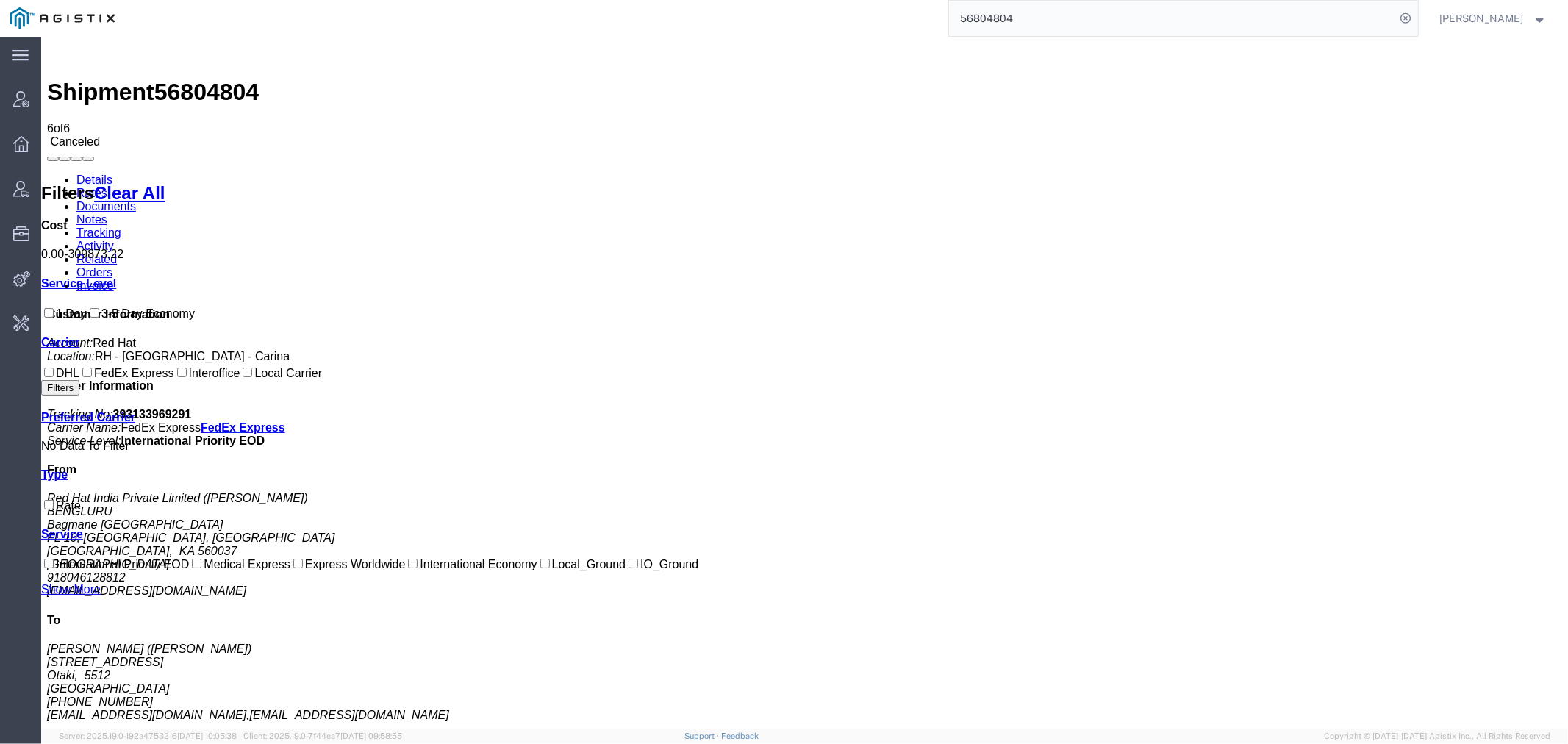
drag, startPoint x: 1052, startPoint y: 20, endPoint x: 758, endPoint y: 15, distance: 294.0
click at [769, 11] on div "56804804" at bounding box center [771, 18] width 1292 height 37
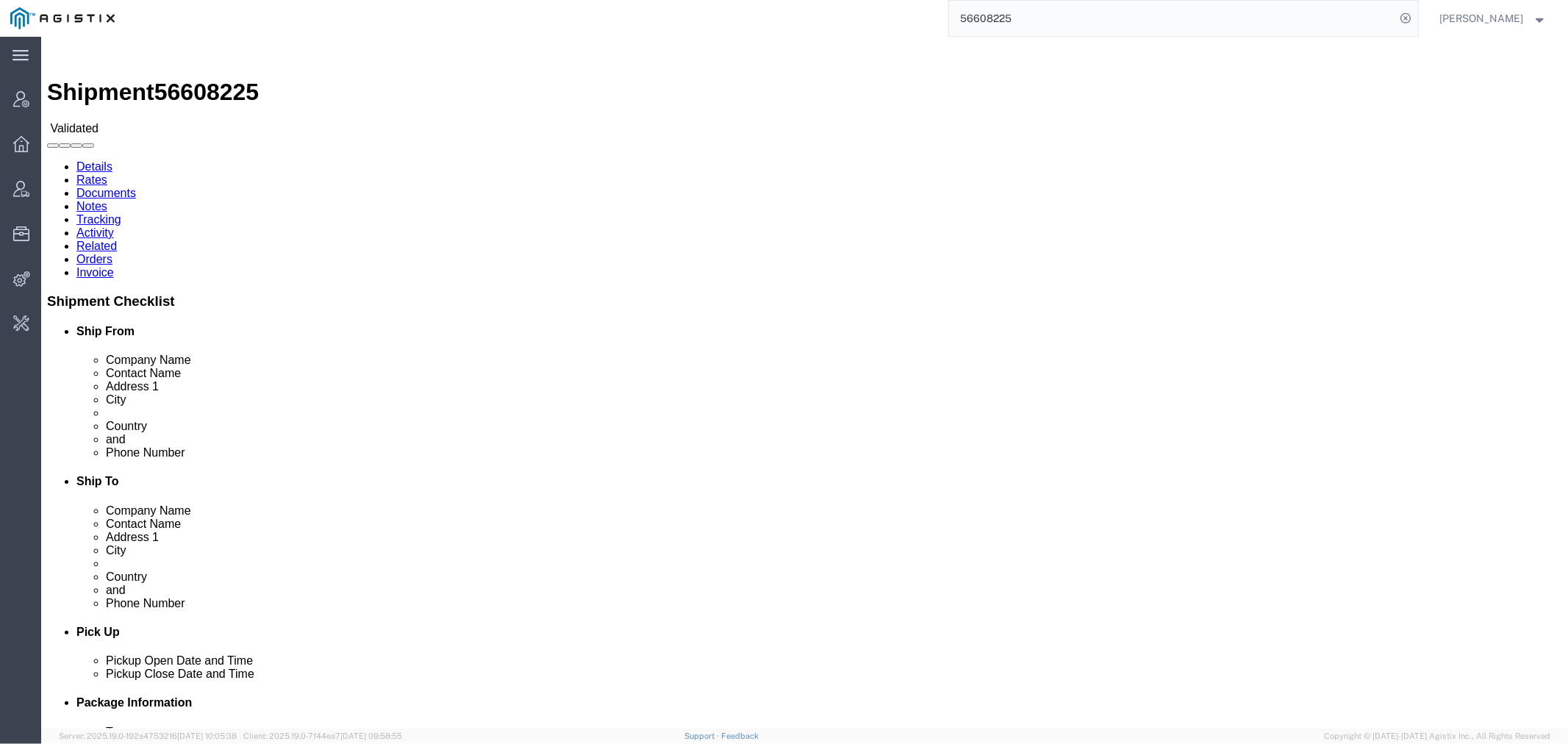
click link "Activity"
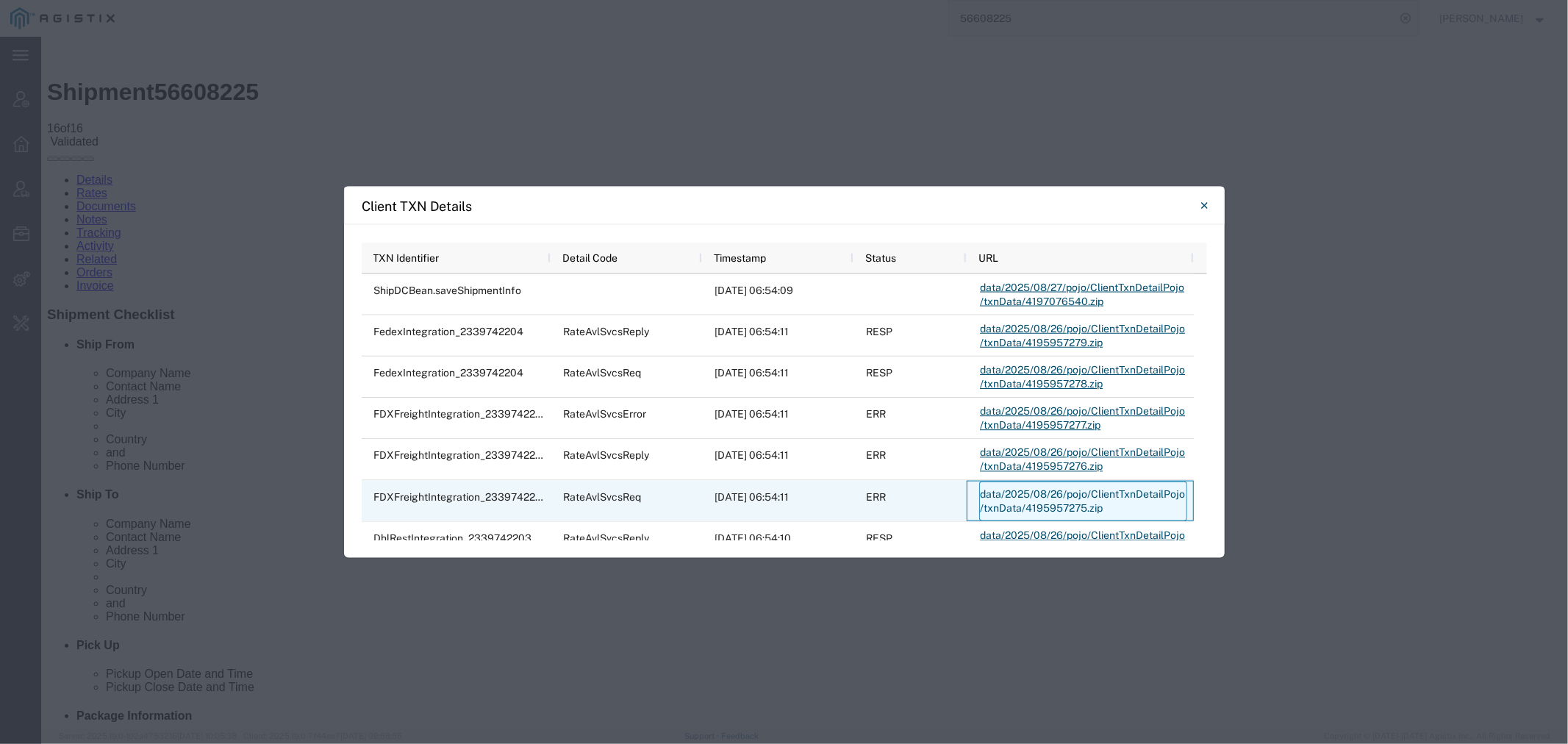
click at [1039, 490] on link "data/2025/08/26/pojo/ClientTxnDetailPojo/txnData/4195957275.zip" at bounding box center [1083, 501] width 208 height 40
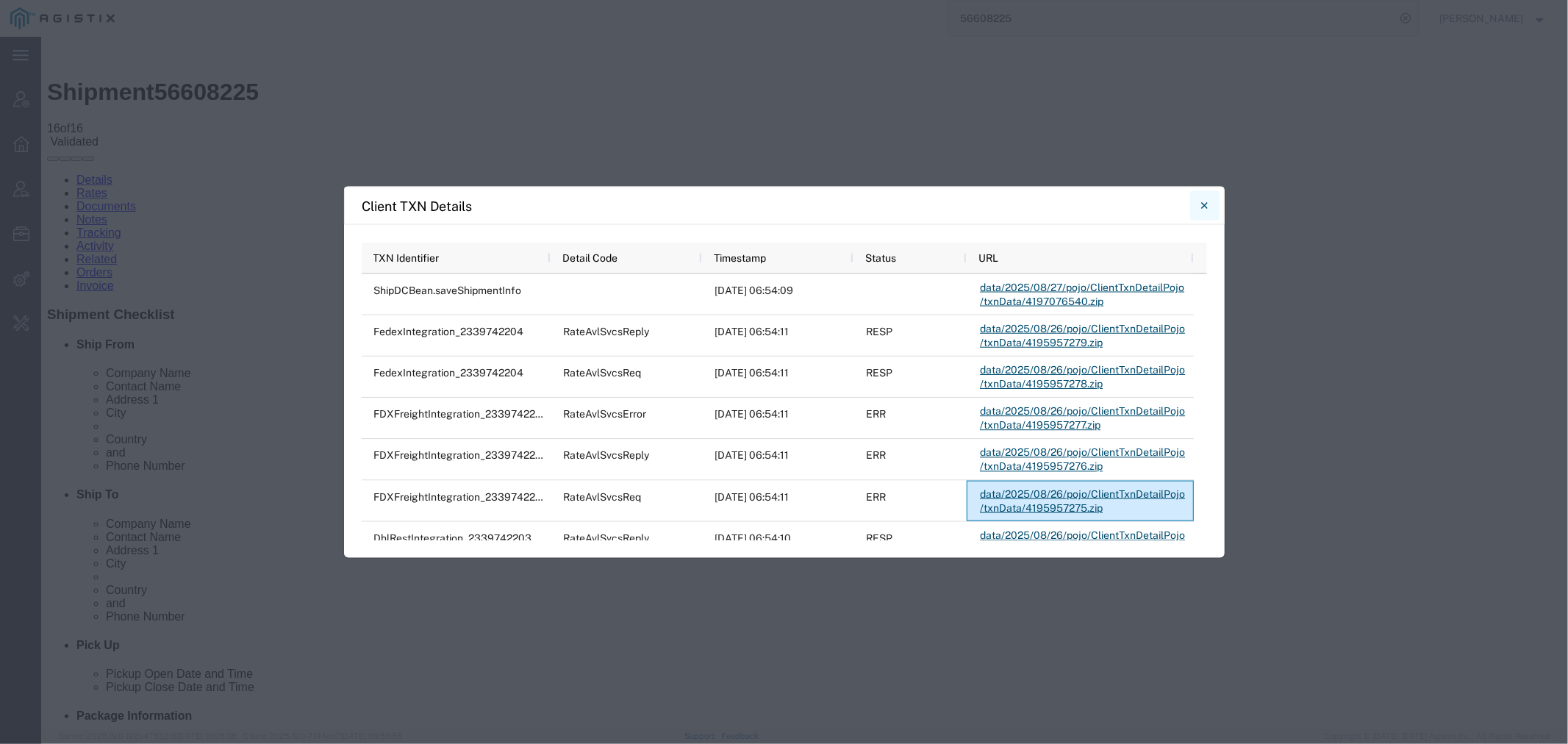
drag, startPoint x: 1208, startPoint y: 197, endPoint x: 647, endPoint y: 14, distance: 590.1
click at [1208, 197] on button "Close" at bounding box center [1205, 206] width 30 height 30
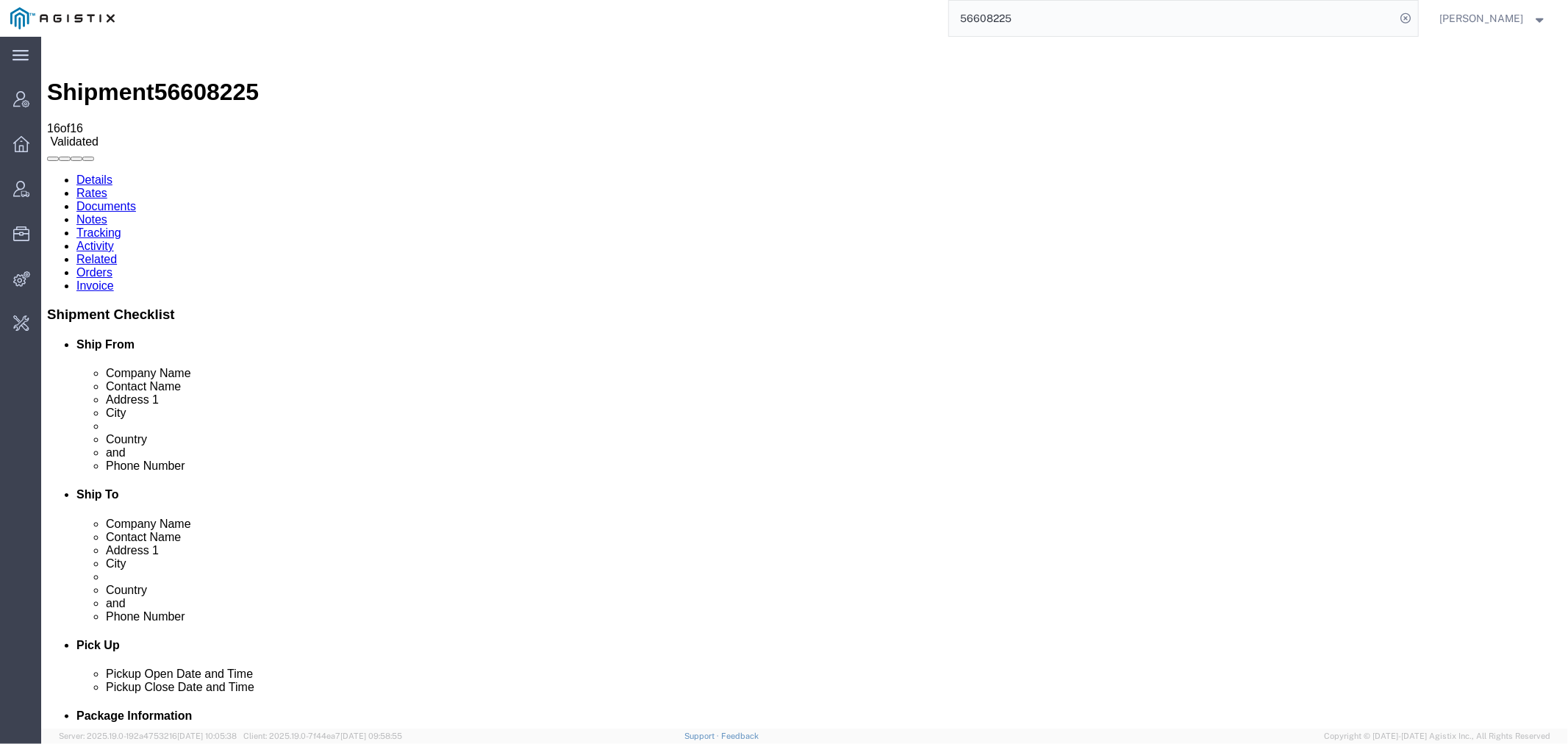
click at [219, 78] on span "56608225" at bounding box center [206, 91] width 105 height 26
click at [218, 78] on span "56608225" at bounding box center [206, 91] width 105 height 26
copy span "56608225"
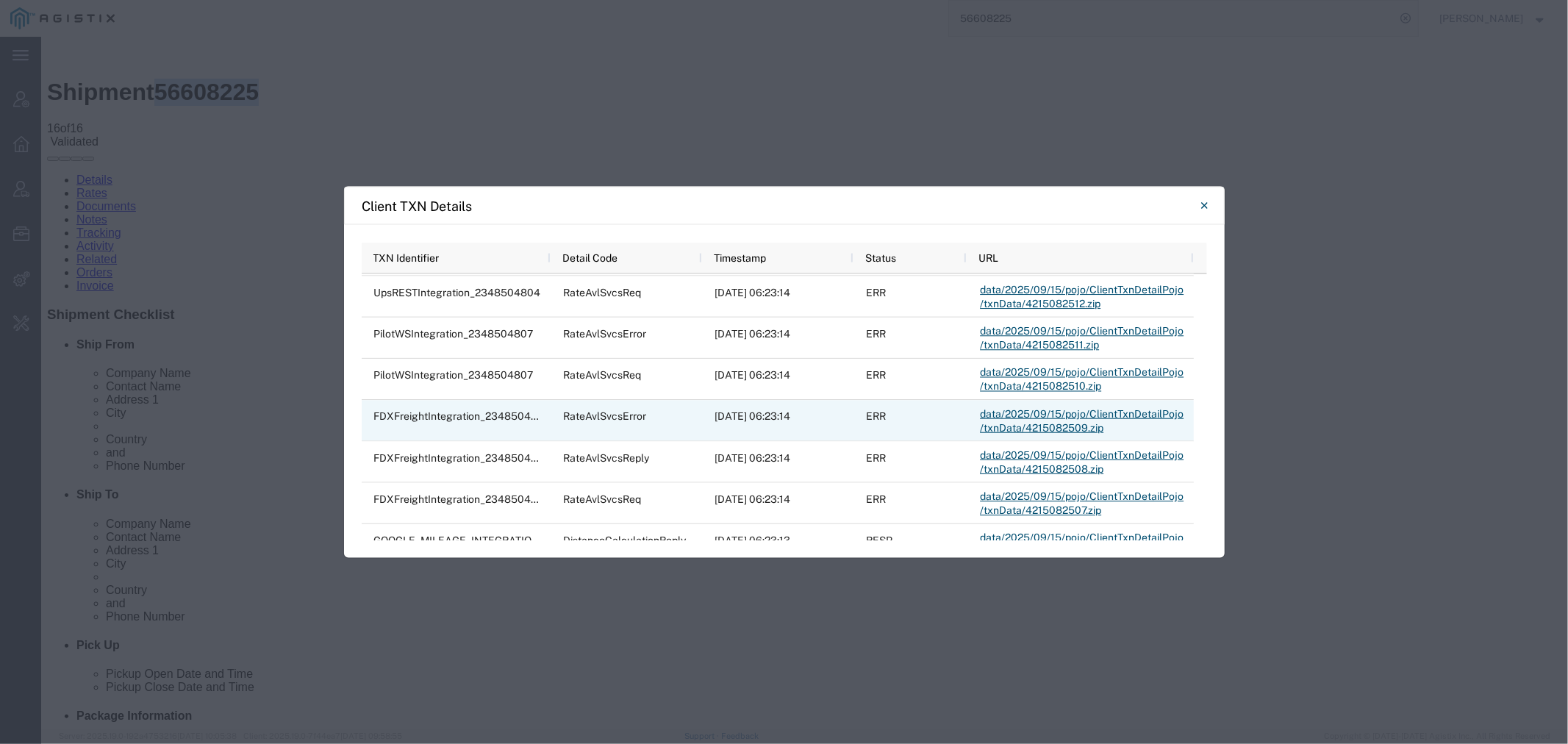
scroll to position [245, 0]
click at [1057, 413] on link "data/2025/09/15/pojo/ClientTxnDetailPojo/txnData/4215082508.zip" at bounding box center [1083, 422] width 208 height 40
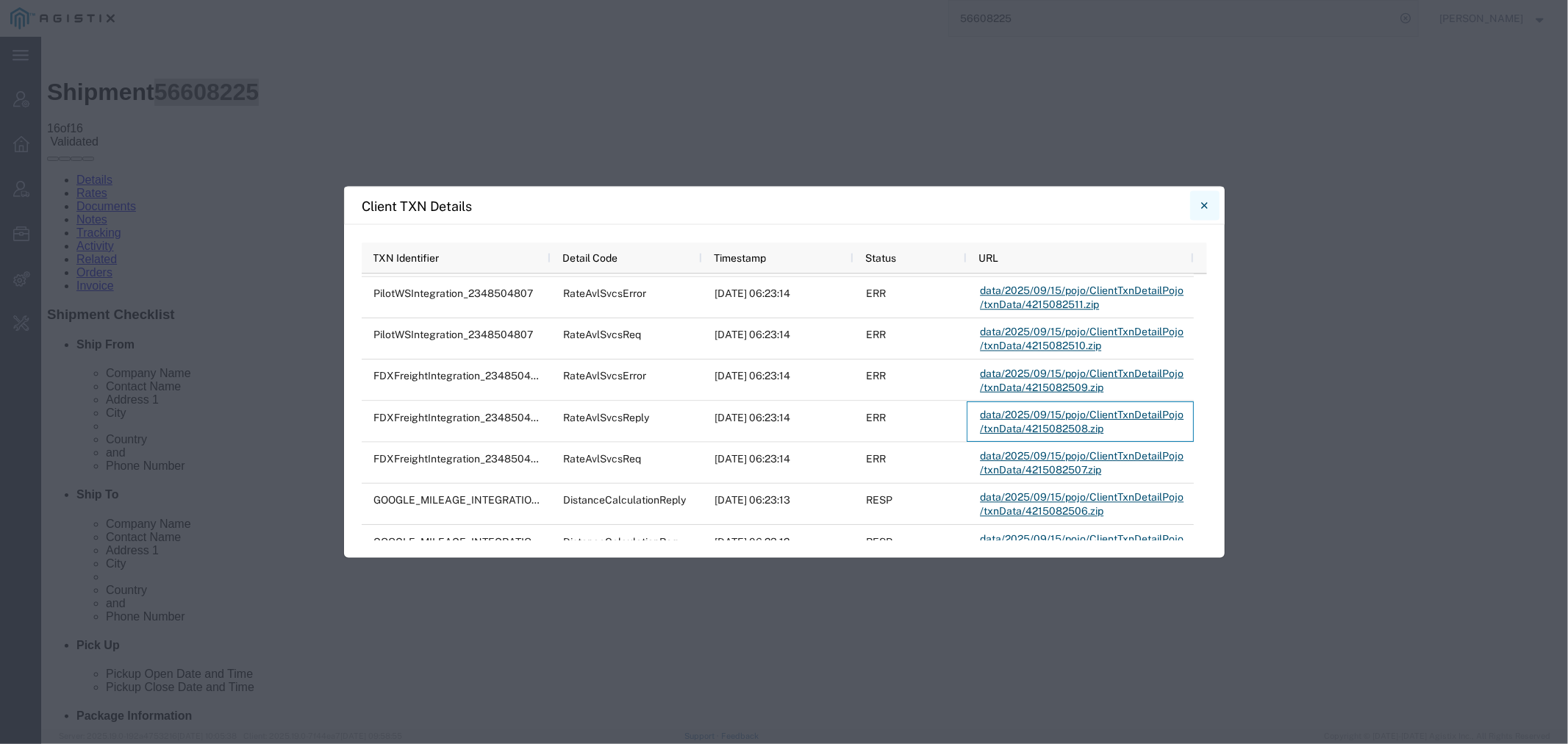
click at [1211, 206] on button "Close" at bounding box center [1205, 206] width 30 height 30
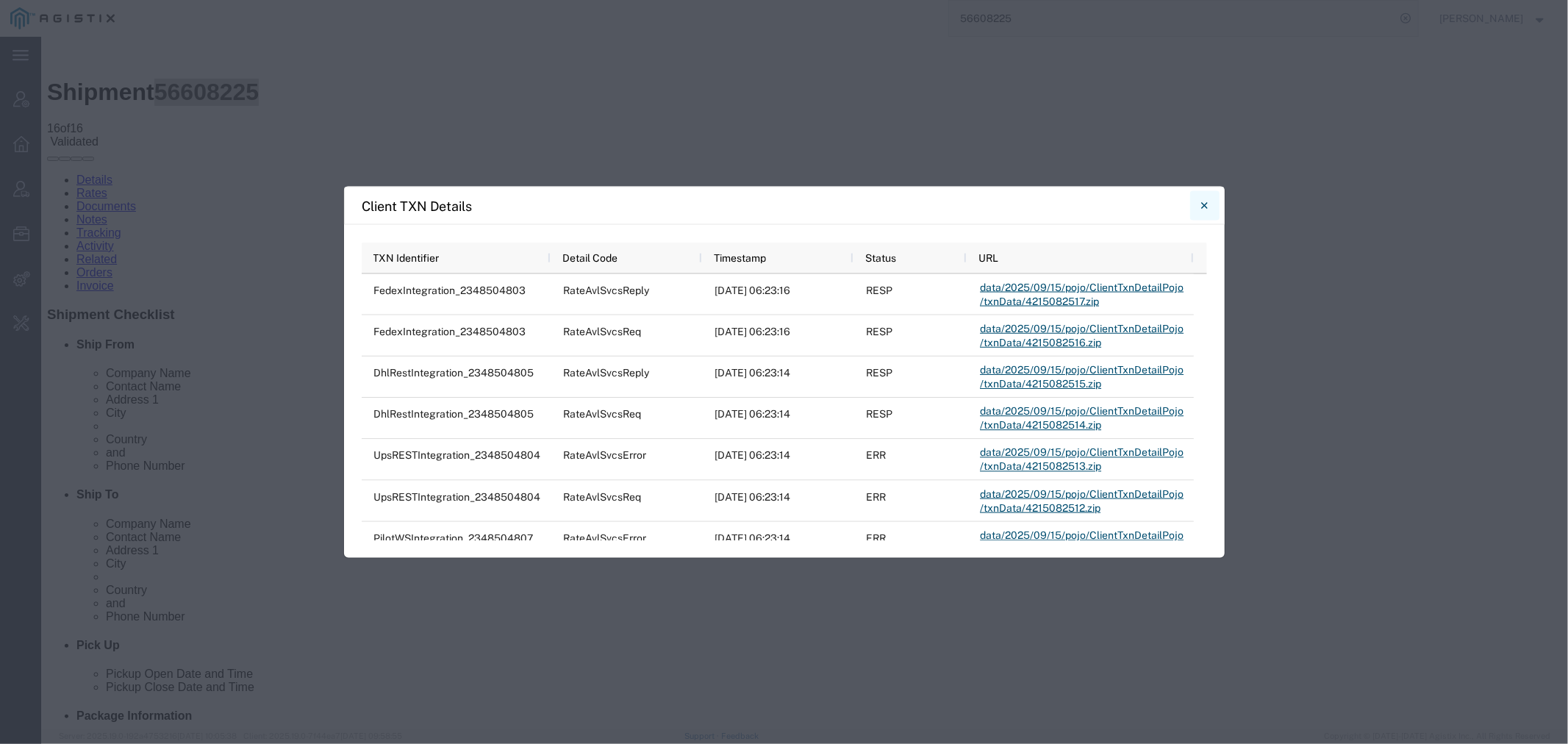
click at [1210, 198] on button "Close" at bounding box center [1205, 206] width 30 height 30
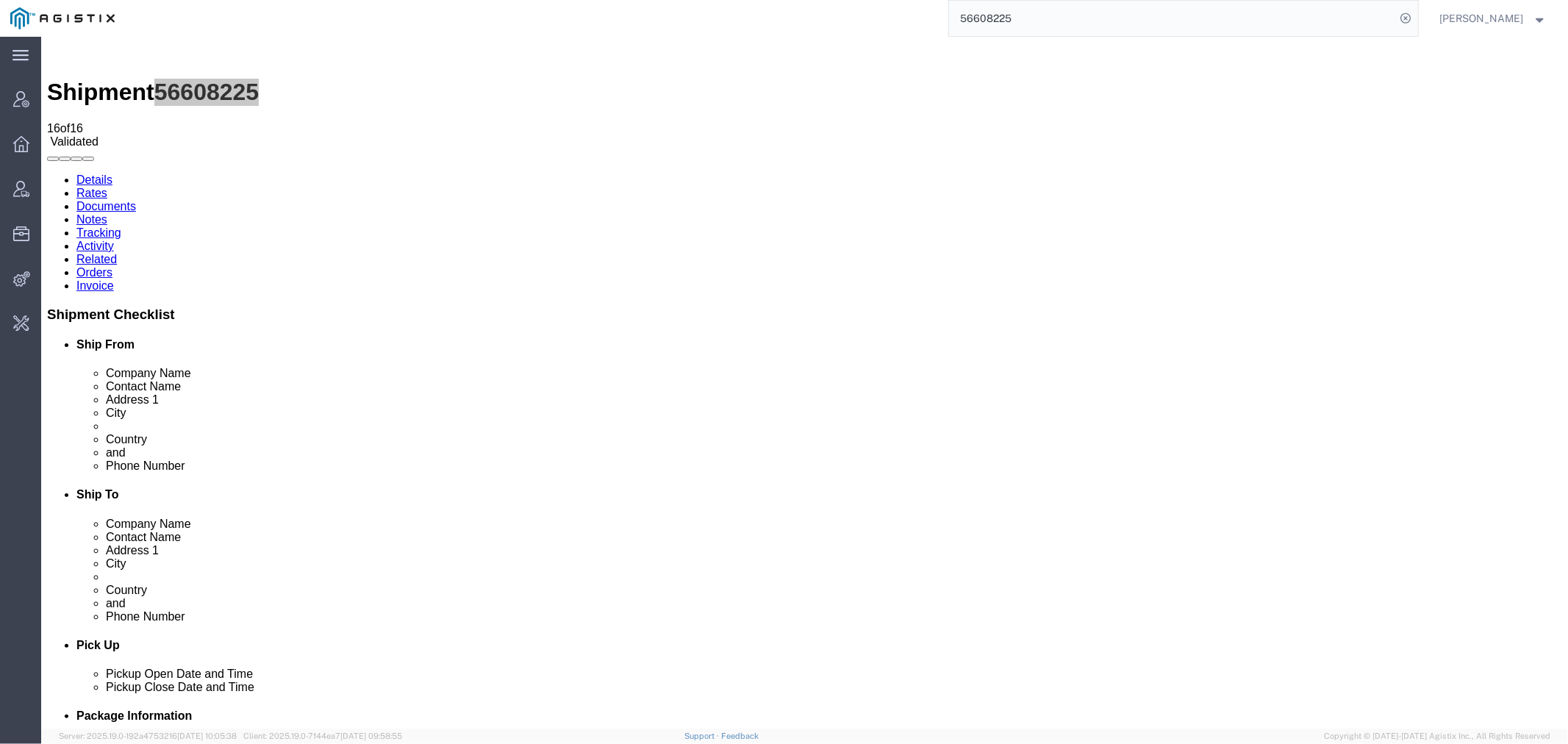
drag, startPoint x: 1055, startPoint y: 20, endPoint x: 847, endPoint y: 24, distance: 208.0
click at [855, 24] on div "56608225" at bounding box center [771, 18] width 1292 height 37
type input "red hat"
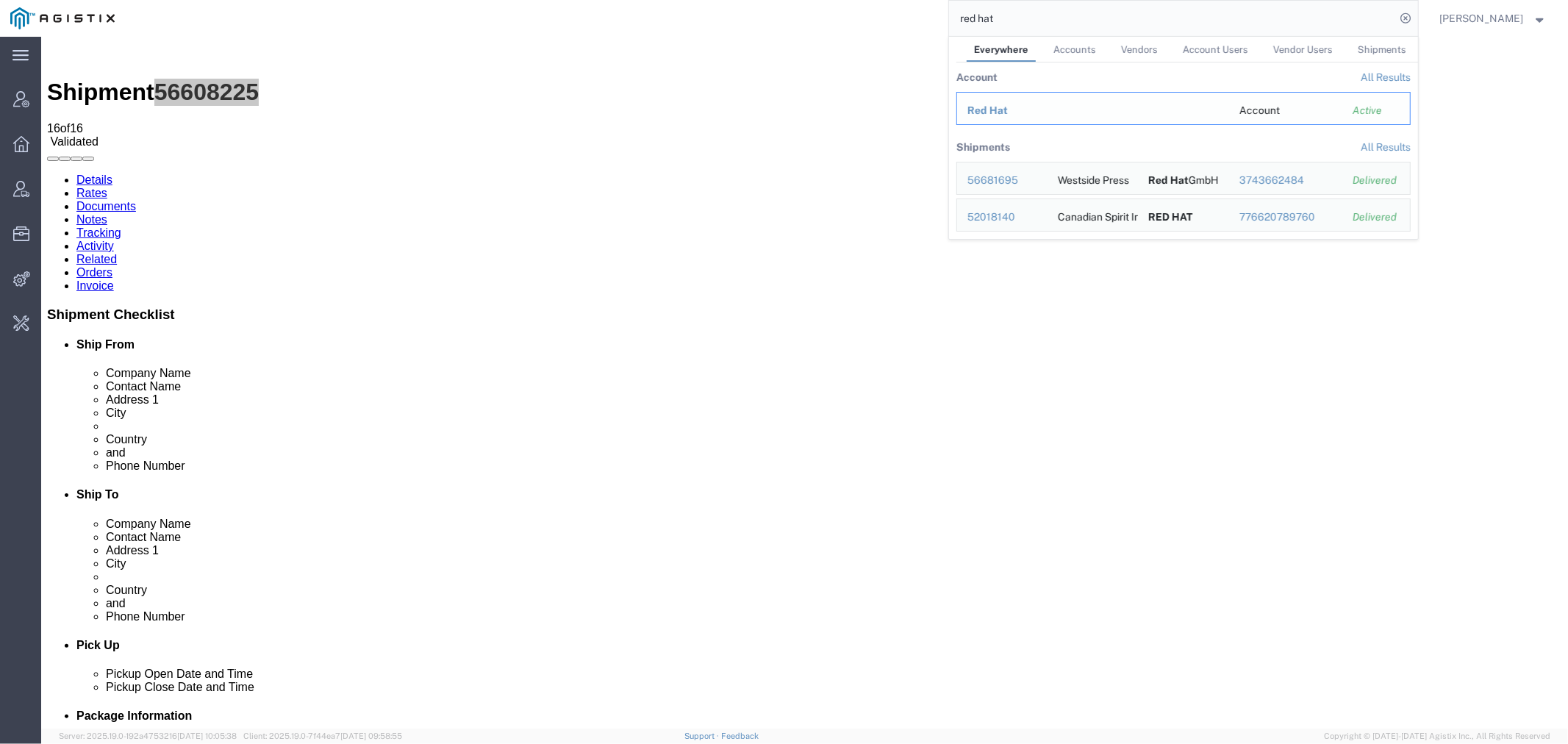
click at [1001, 111] on span "Red Hat" at bounding box center [988, 111] width 41 height 12
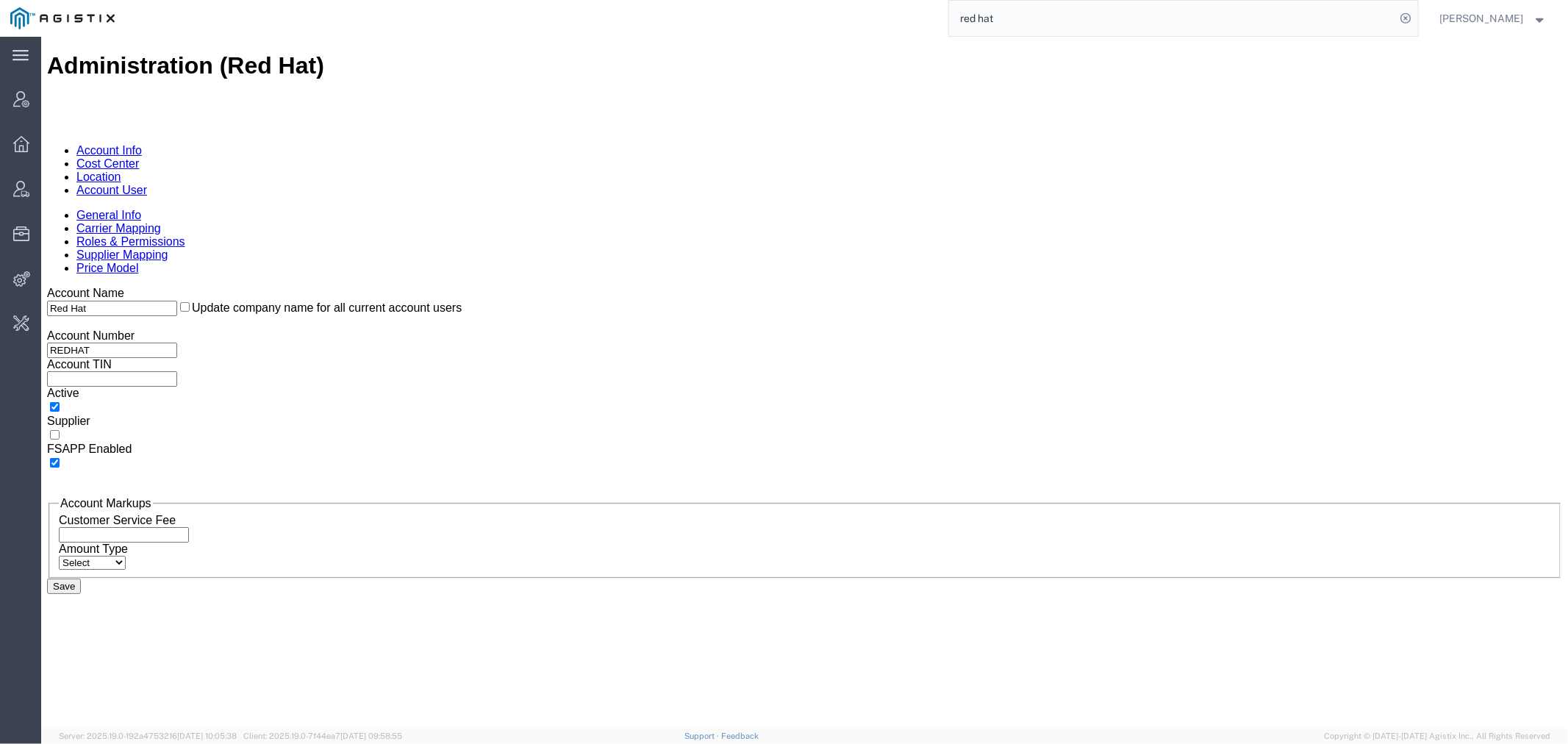
click at [121, 170] on link "Location" at bounding box center [98, 176] width 45 height 13
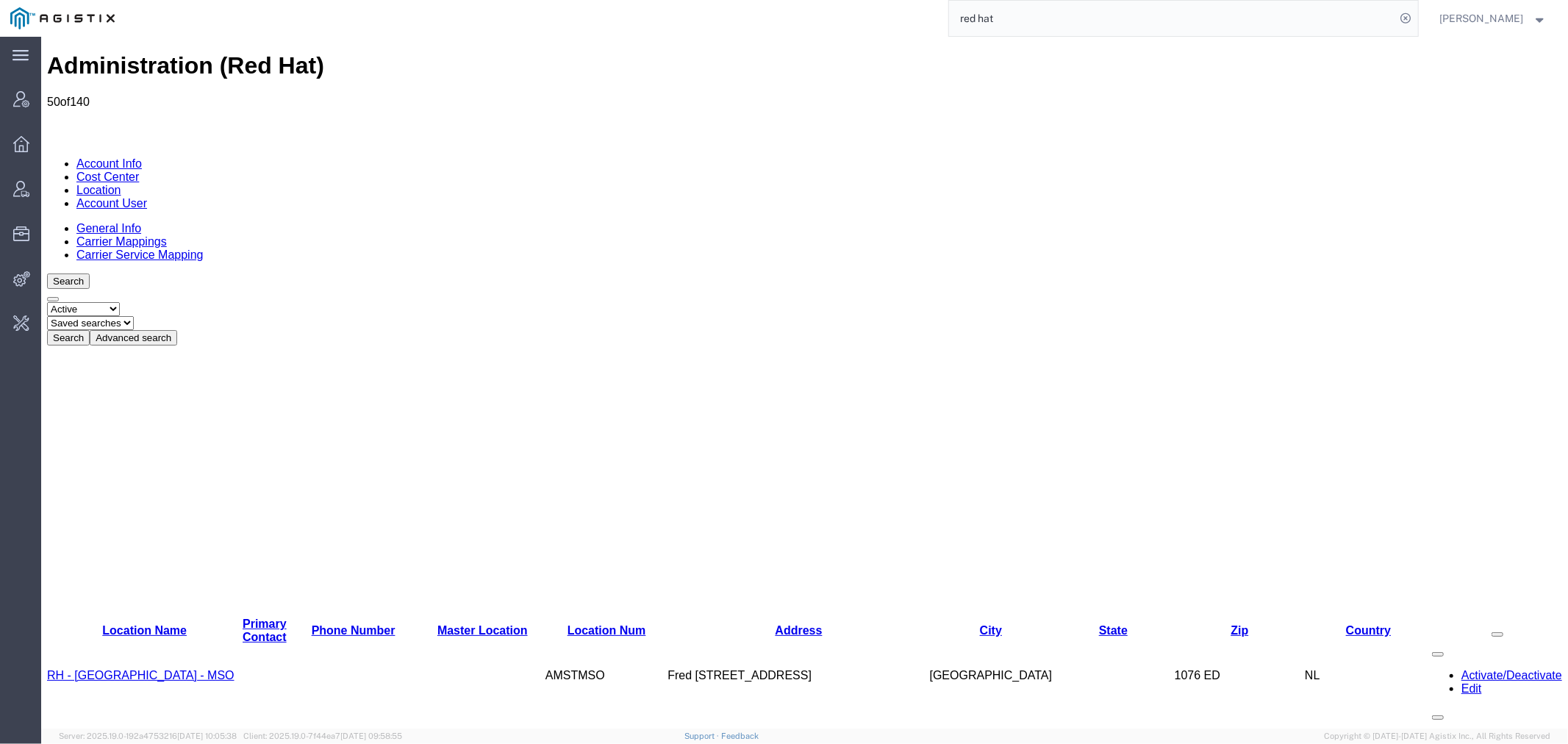
click at [166, 235] on link "Carrier Mappings" at bounding box center [121, 241] width 90 height 13
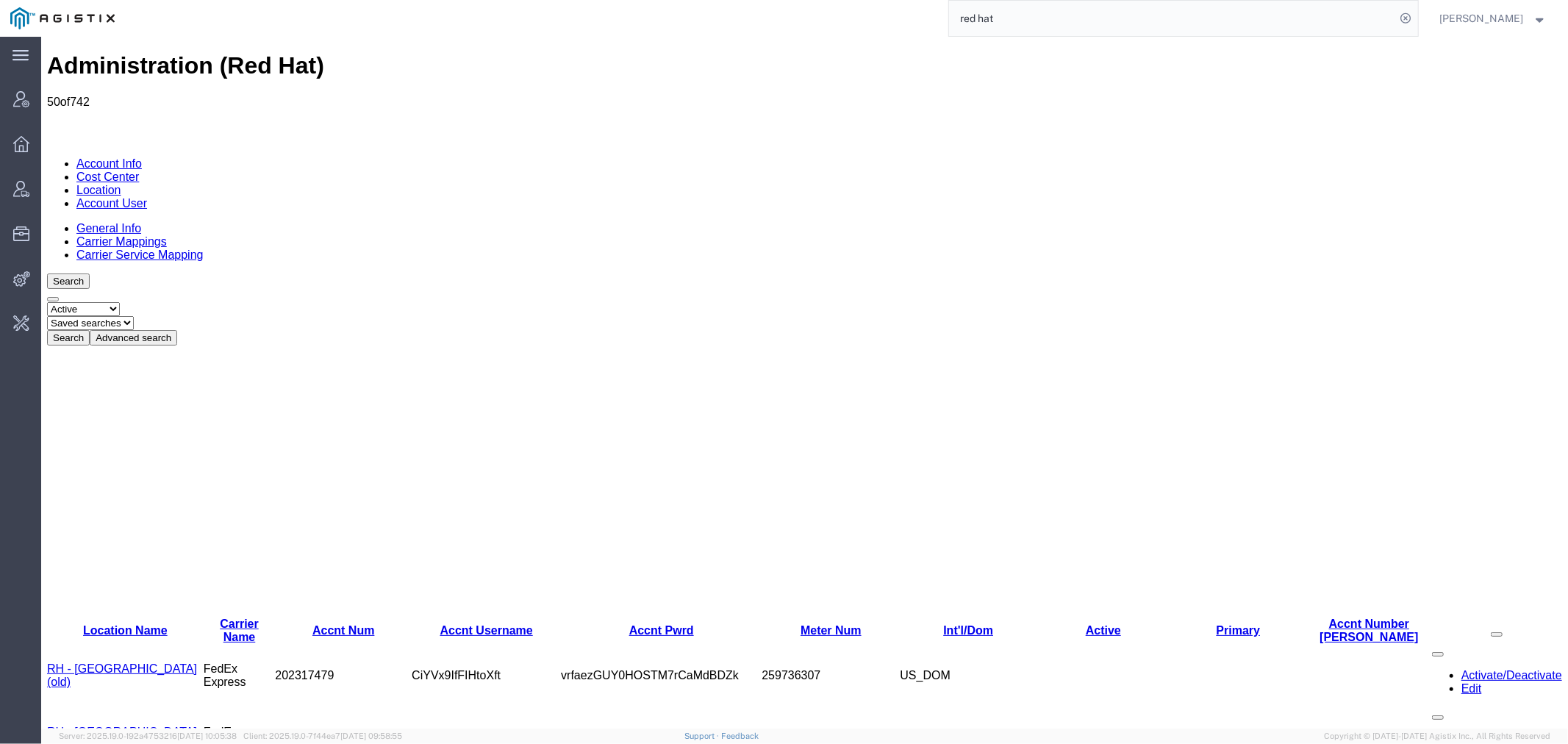
click at [100, 221] on link "General Info" at bounding box center [108, 227] width 65 height 13
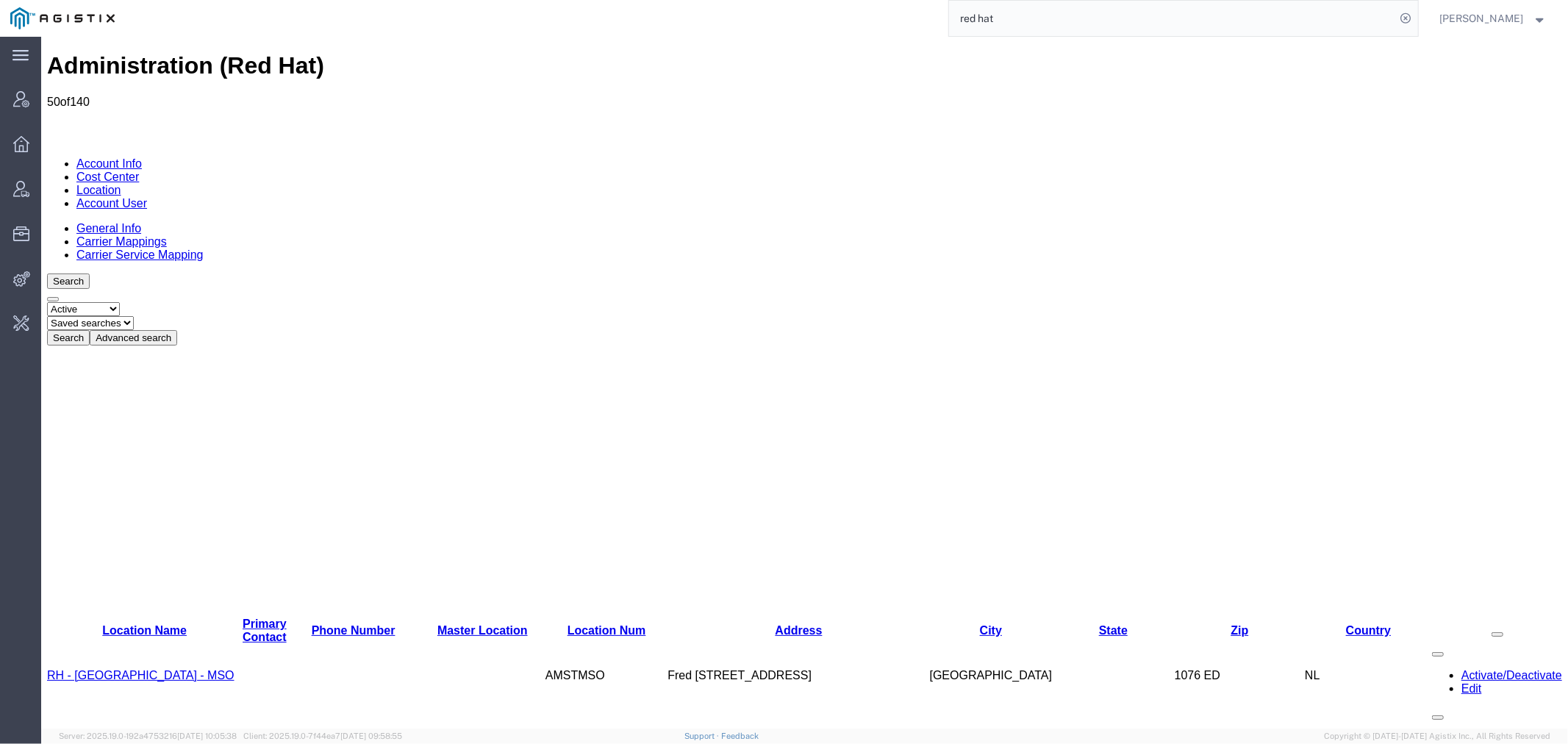
click at [176, 329] on button "Advanced search" at bounding box center [133, 337] width 88 height 15
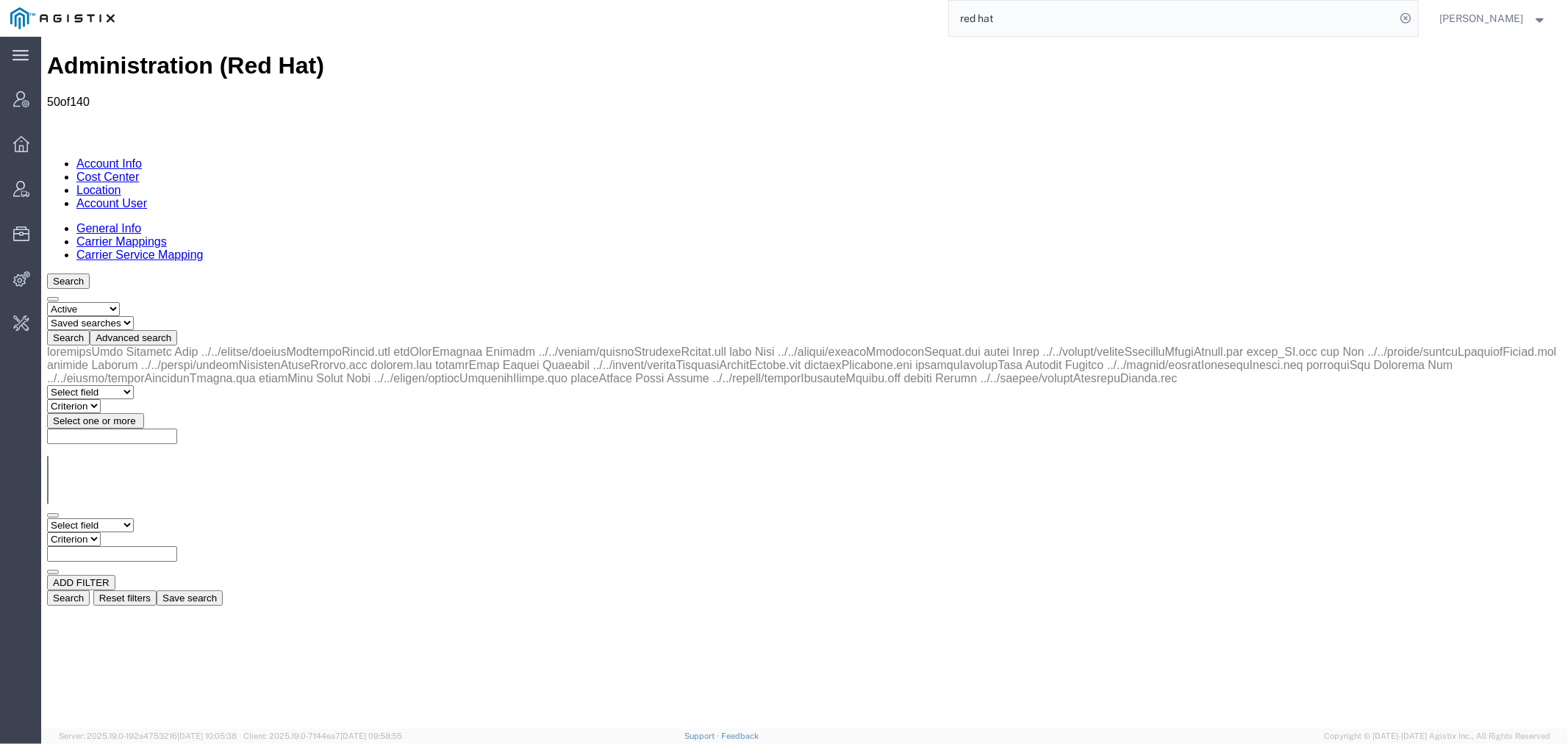
click at [124, 518] on select "Select field Address [GEOGRAPHIC_DATA] Location Name Location Num Master Locati…" at bounding box center [89, 524] width 87 height 14
select select "country"
click at [46, 518] on select "Select field Address [GEOGRAPHIC_DATA] Location Name Location Num Master Locati…" at bounding box center [89, 524] width 87 height 14
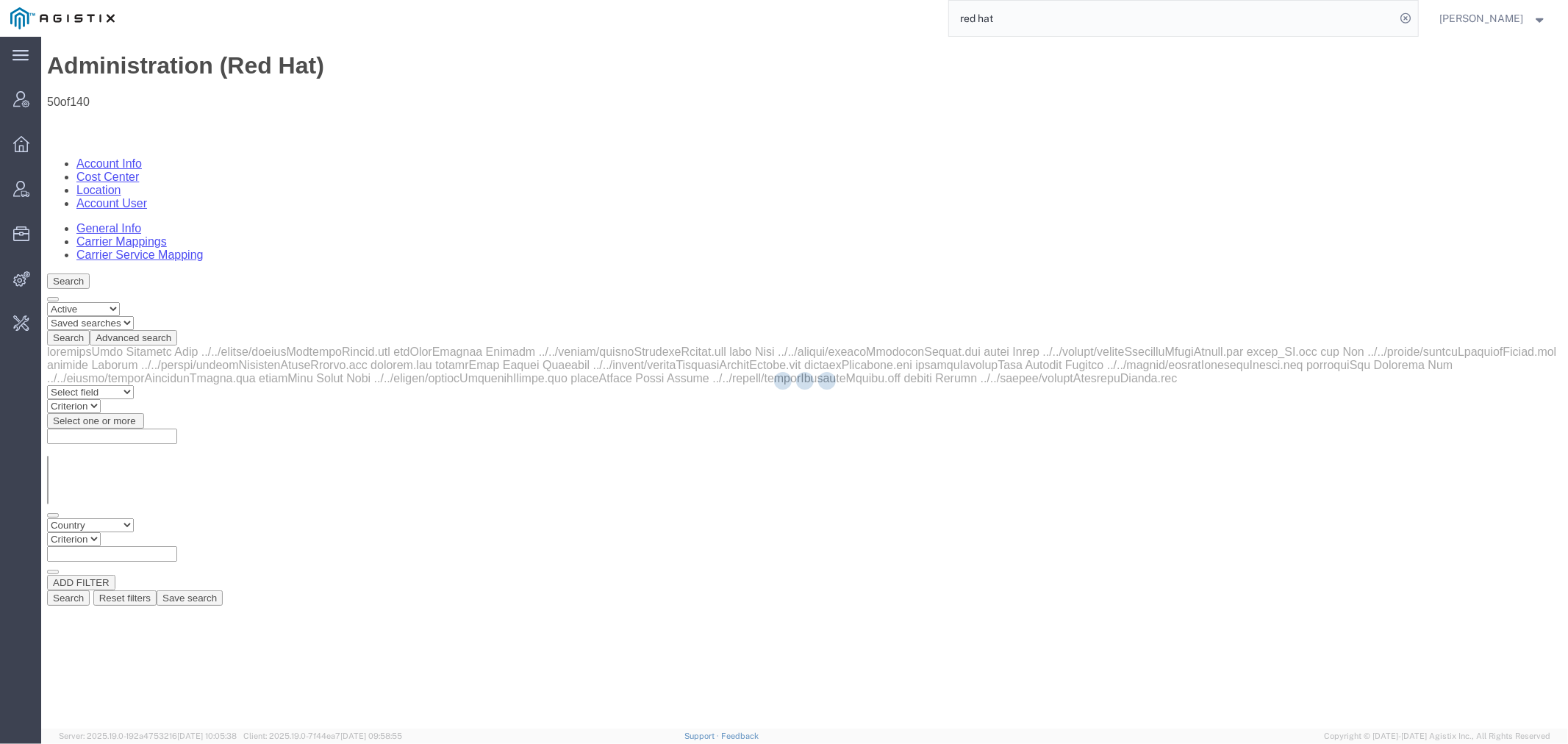
click at [220, 226] on div at bounding box center [804, 382] width 1526 height 692
select select
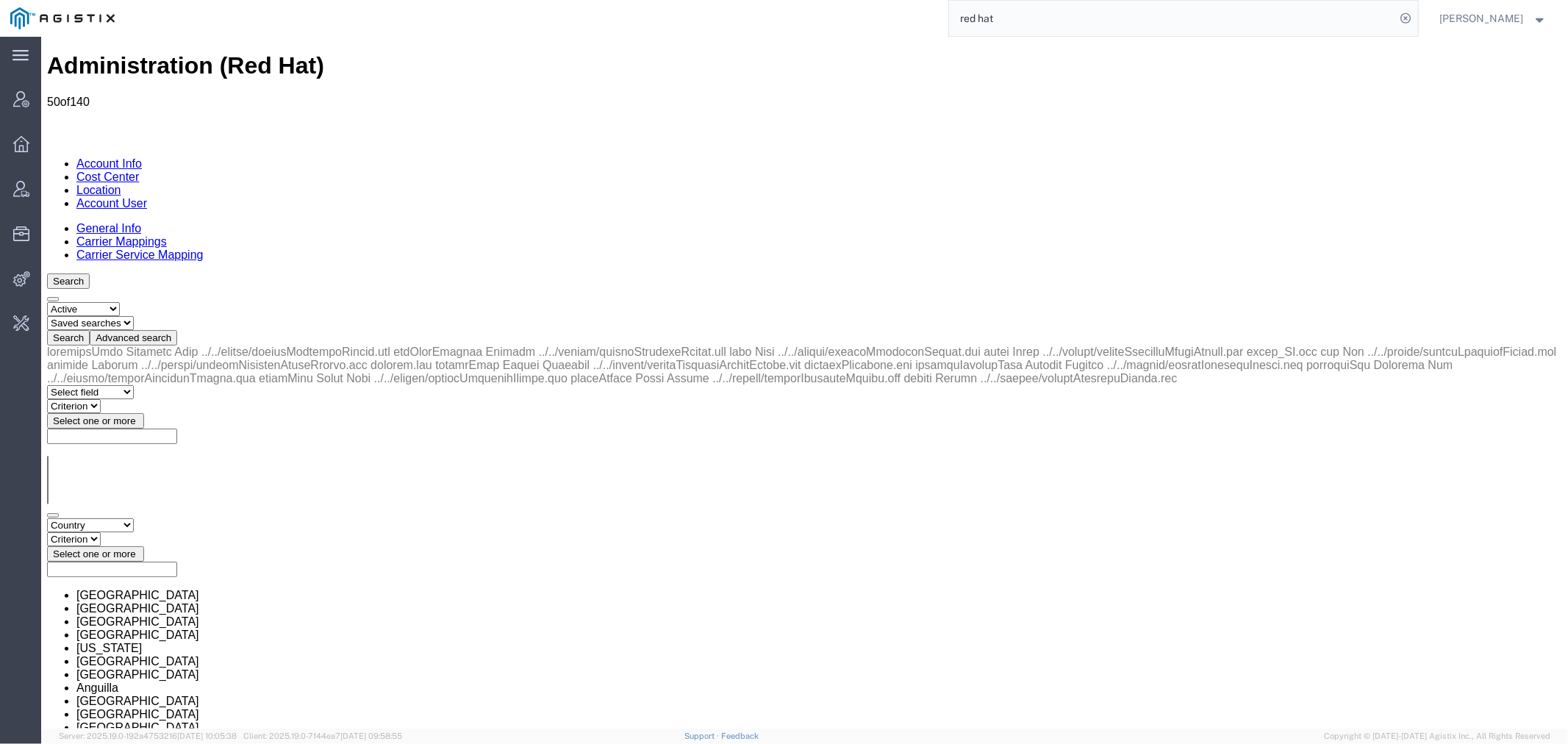
click at [100, 532] on select "Criterion in not in" at bounding box center [72, 539] width 54 height 14
select select "in"
click at [100, 532] on select "Criterion in not in" at bounding box center [72, 539] width 54 height 14
click at [135, 548] on span "Select one or more" at bounding box center [94, 553] width 83 height 11
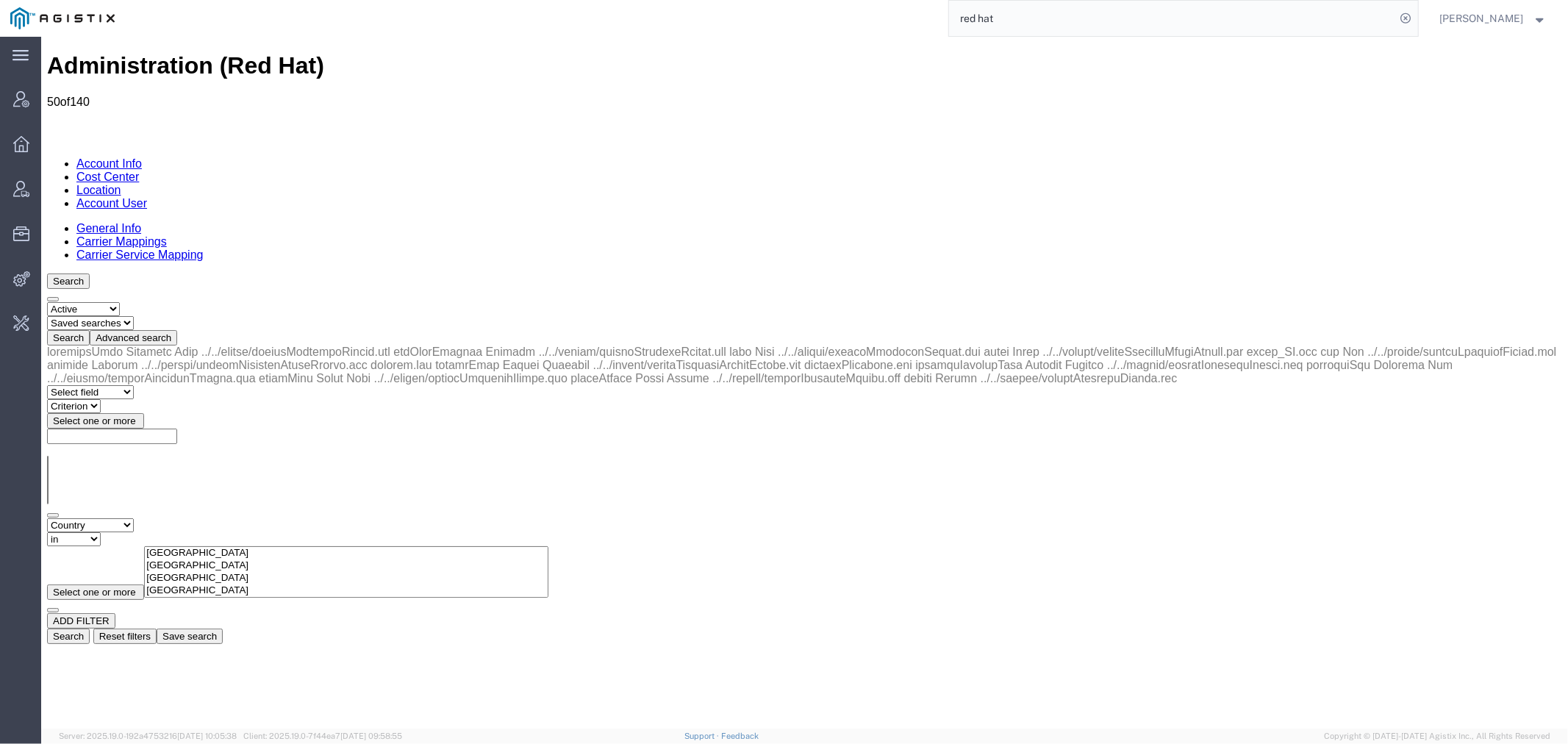
type input "nether"
click at [89, 628] on button "Search" at bounding box center [67, 636] width 43 height 15
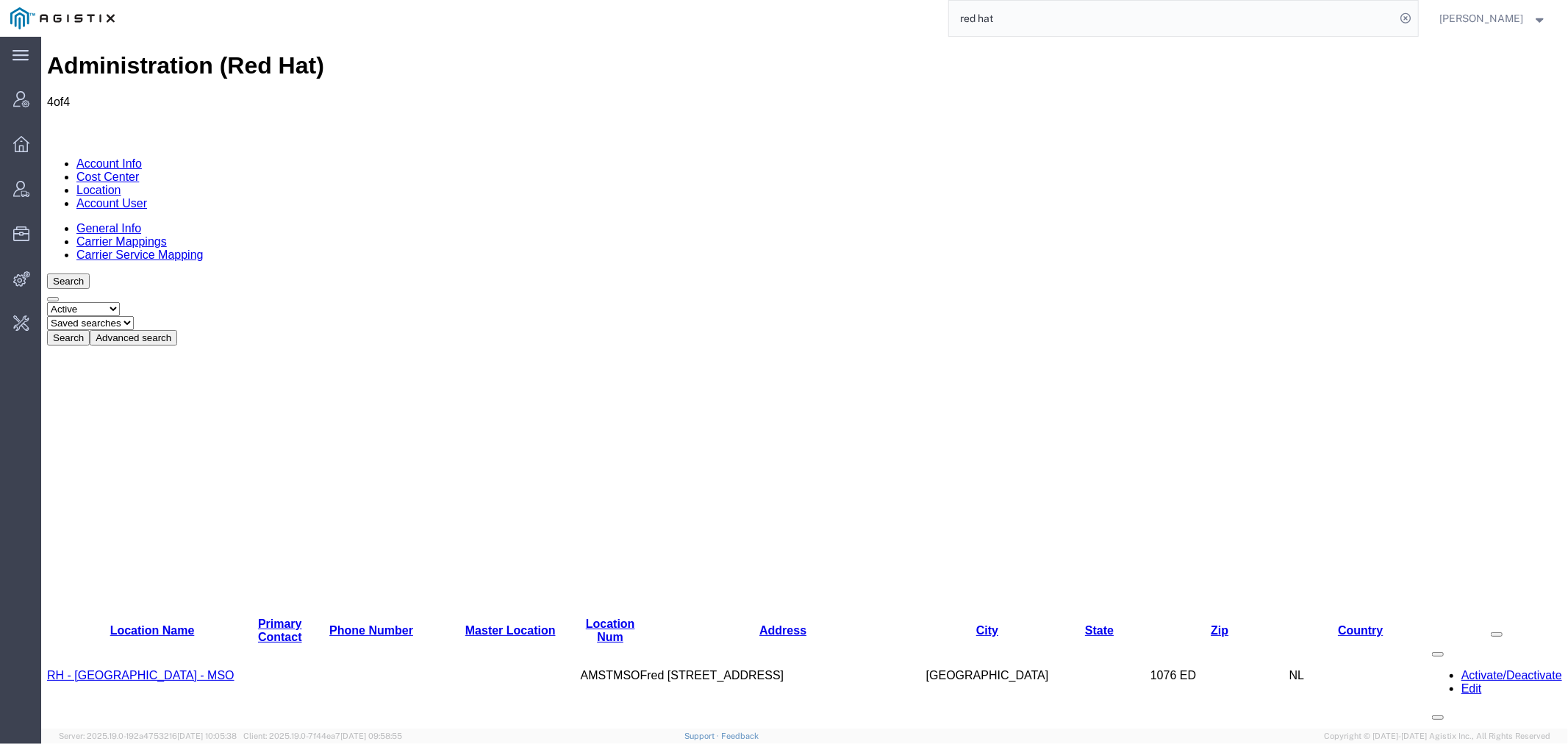
click at [133, 668] on link "RH - [GEOGRAPHIC_DATA] - MSO" at bounding box center [140, 674] width 187 height 13
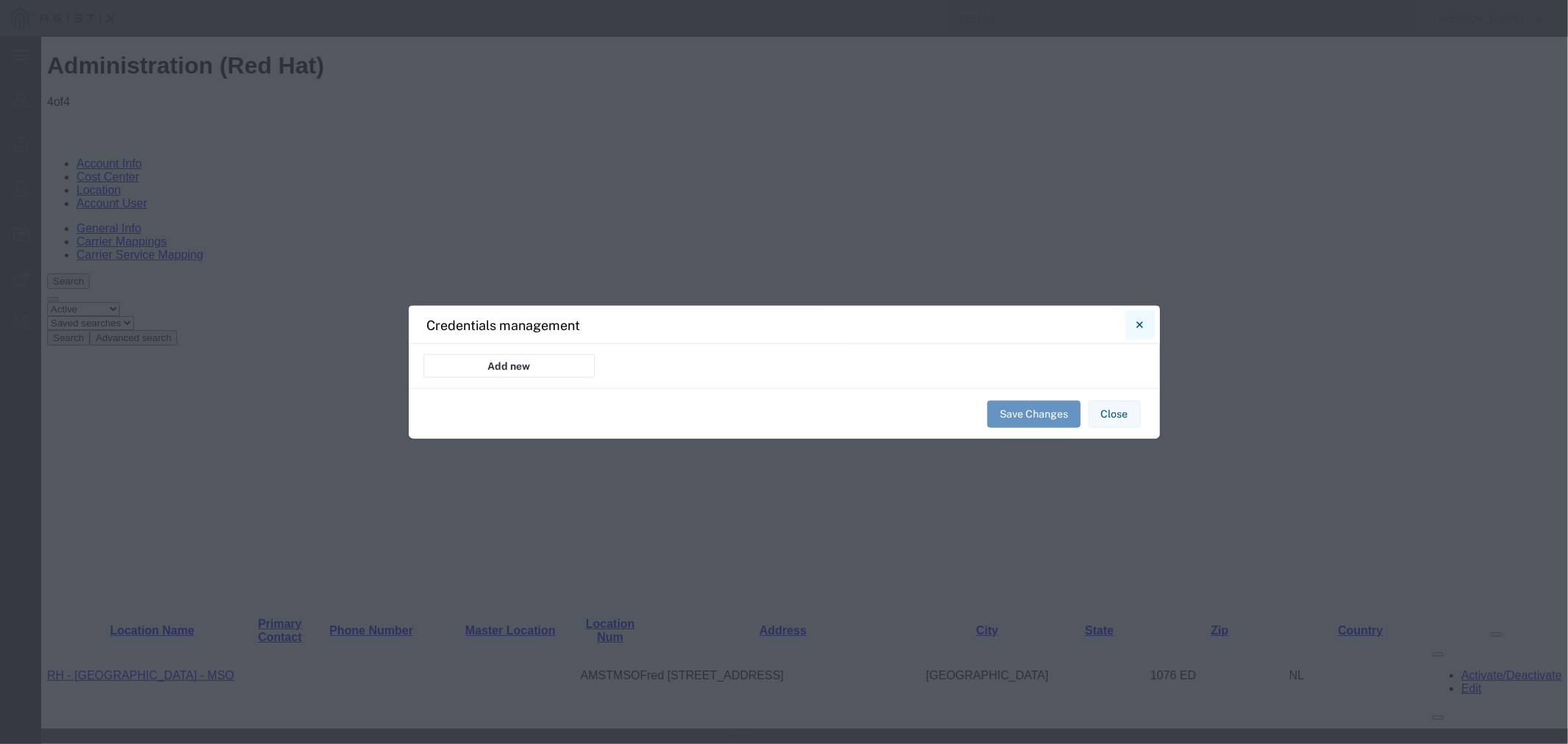
click at [1133, 321] on button "Close" at bounding box center [1140, 325] width 30 height 30
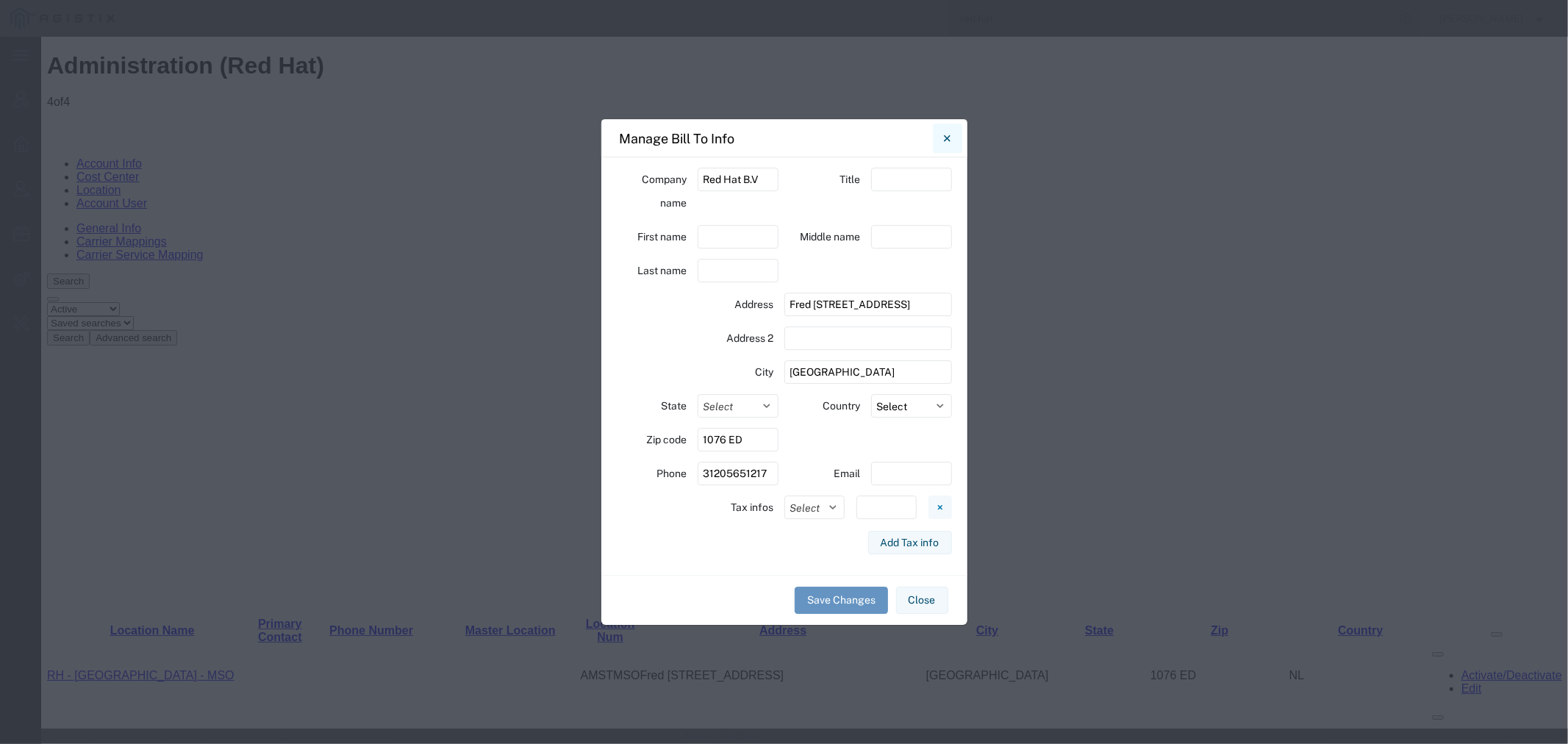
click at [947, 134] on icon "Close" at bounding box center [947, 138] width 7 height 18
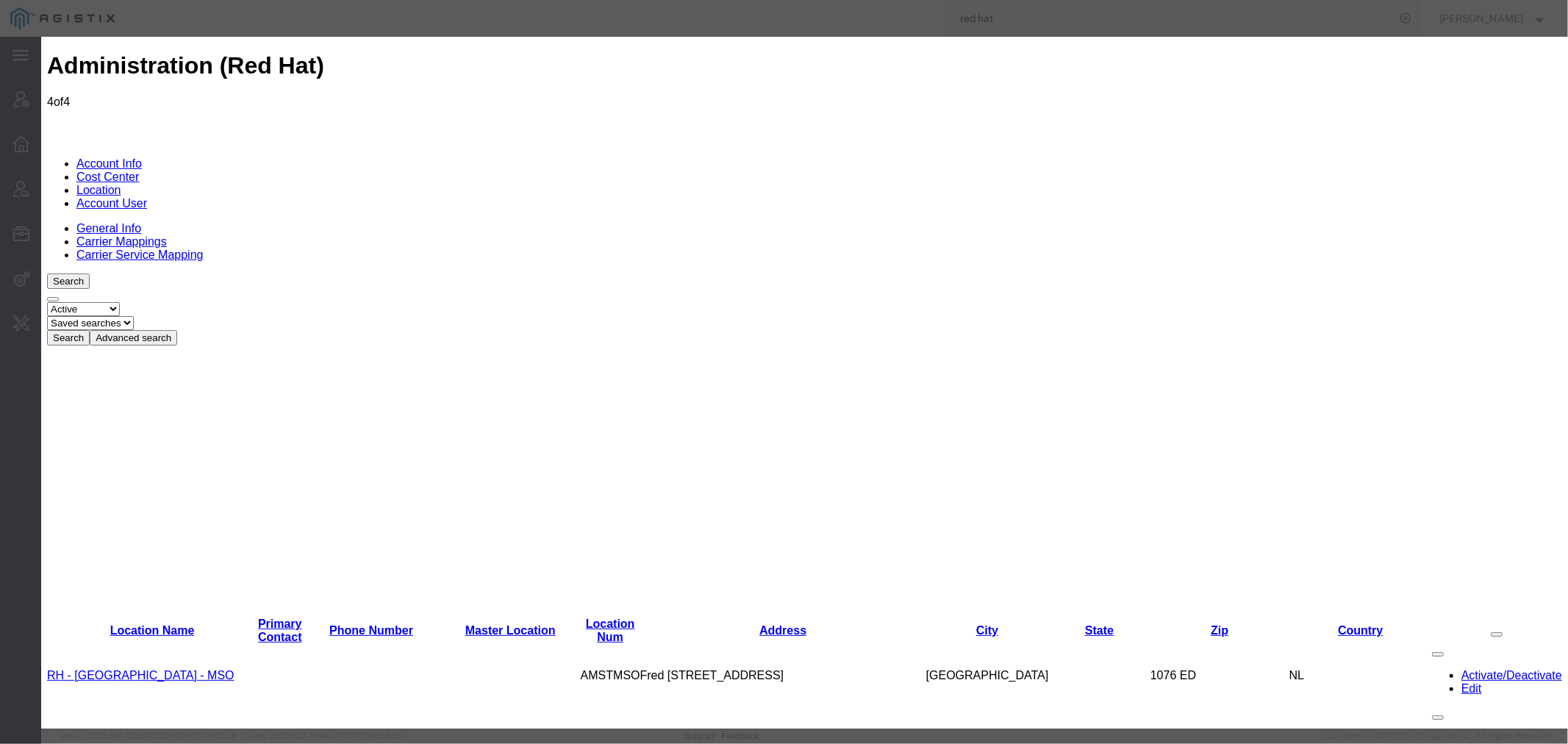
scroll to position [0, 0]
drag, startPoint x: 693, startPoint y: 78, endPoint x: -882, endPoint y: 49, distance: 1575.3
